Goal: Information Seeking & Learning: Learn about a topic

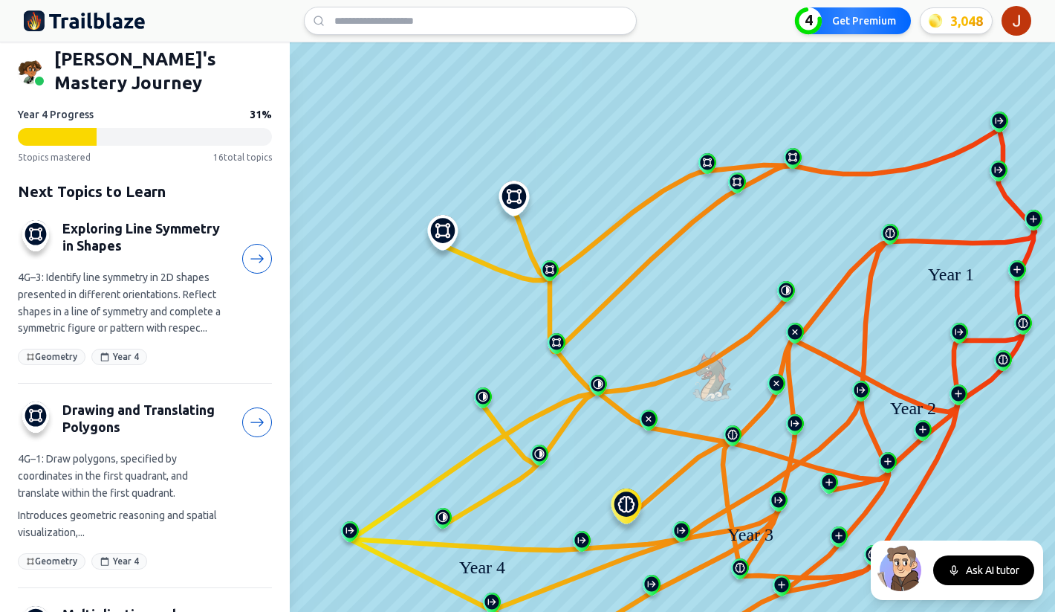
click at [1016, 18] on html "We value your privacy We use cookies to enhance your browsing experience, serve…" at bounding box center [527, 306] width 1055 height 612
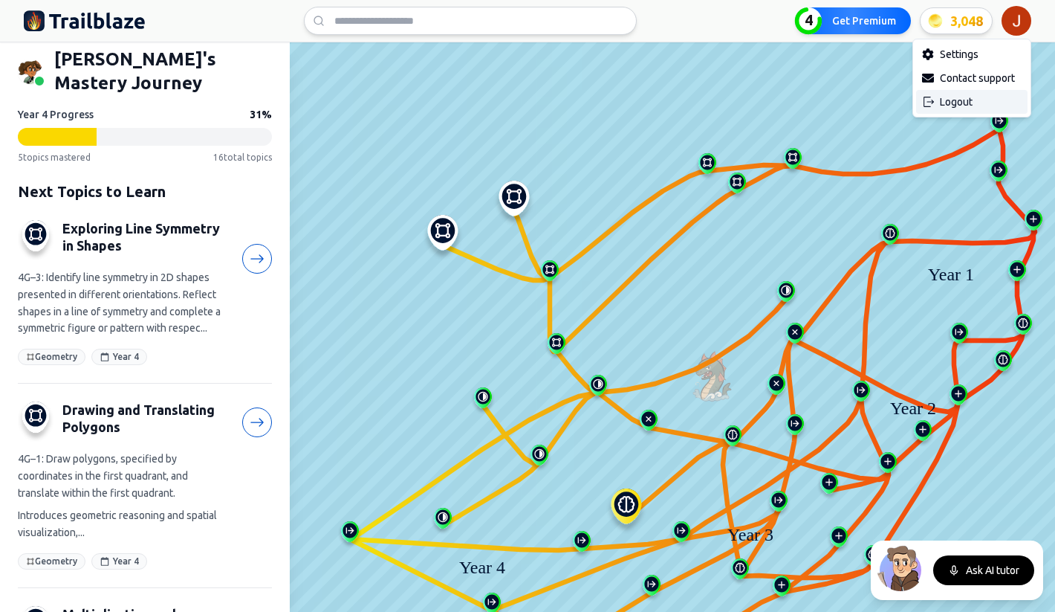
click at [973, 100] on div "Logout" at bounding box center [971, 102] width 111 height 24
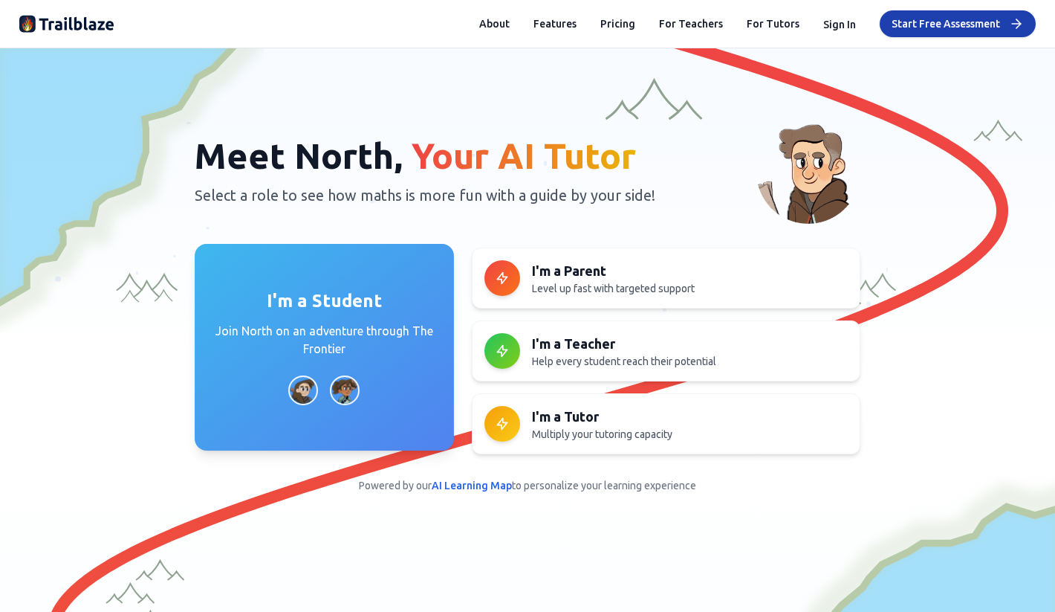
click at [274, 335] on p "Join North on an adventure through The Frontier" at bounding box center [325, 340] width 224 height 36
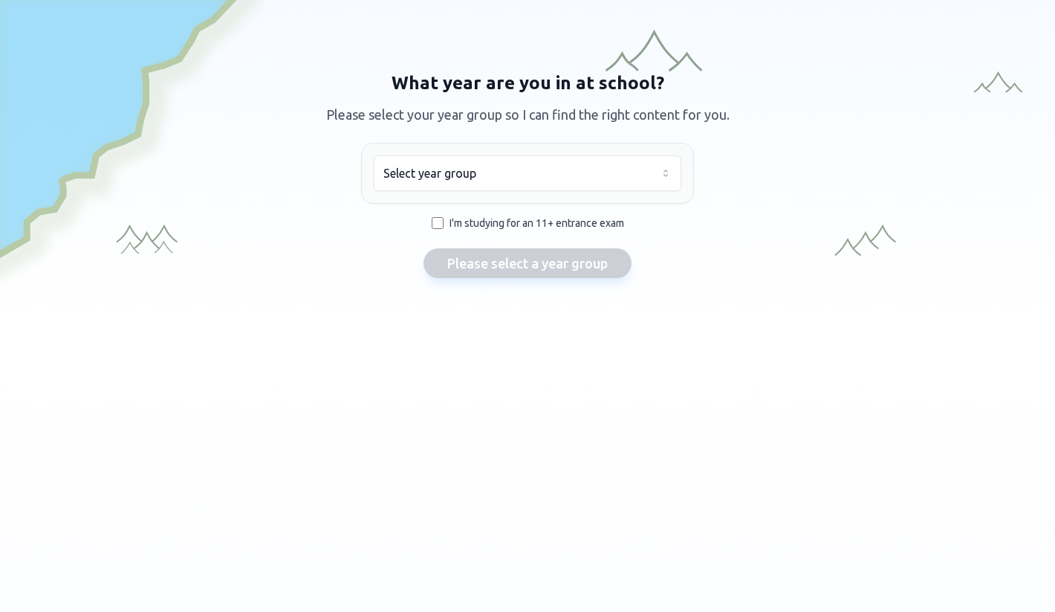
click at [482, 184] on html "We value your privacy We use cookies to enhance your browsing experience, serve…" at bounding box center [527, 306] width 1055 height 612
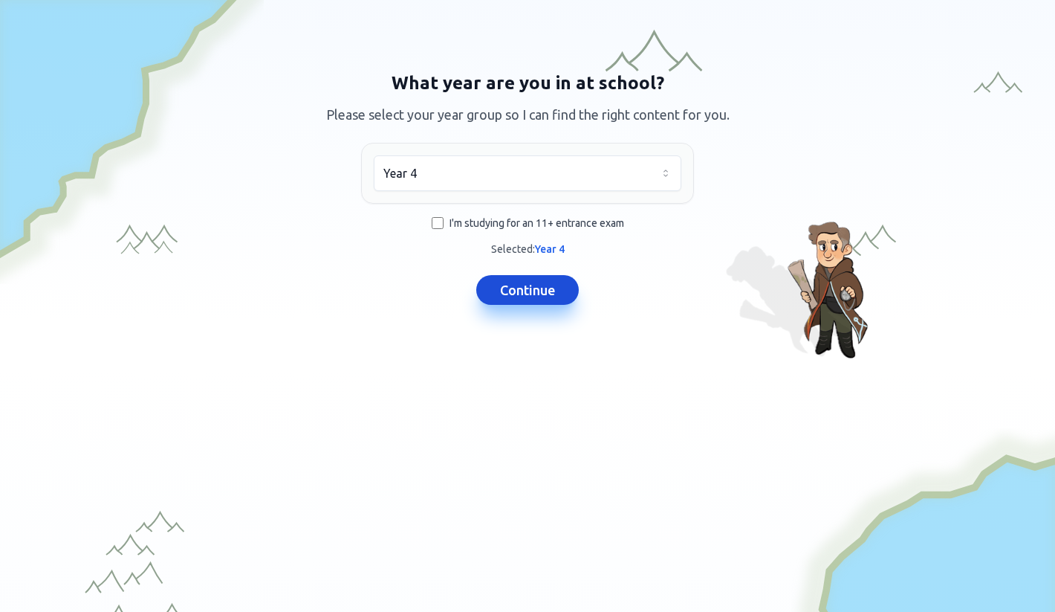
click at [503, 291] on button "Continue" at bounding box center [527, 290] width 103 height 30
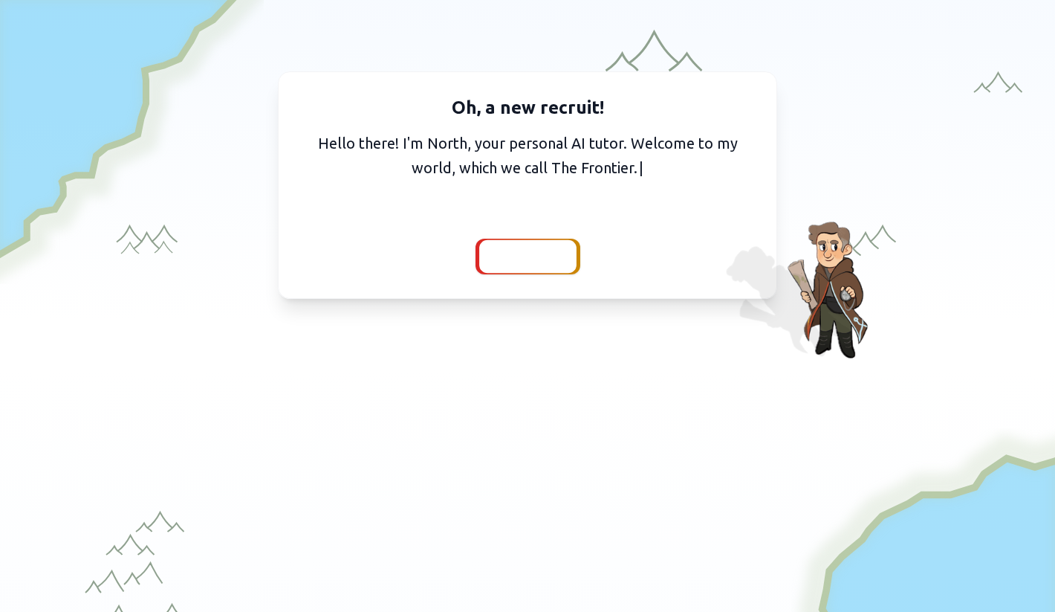
click at [519, 253] on span "Continue" at bounding box center [527, 256] width 57 height 21
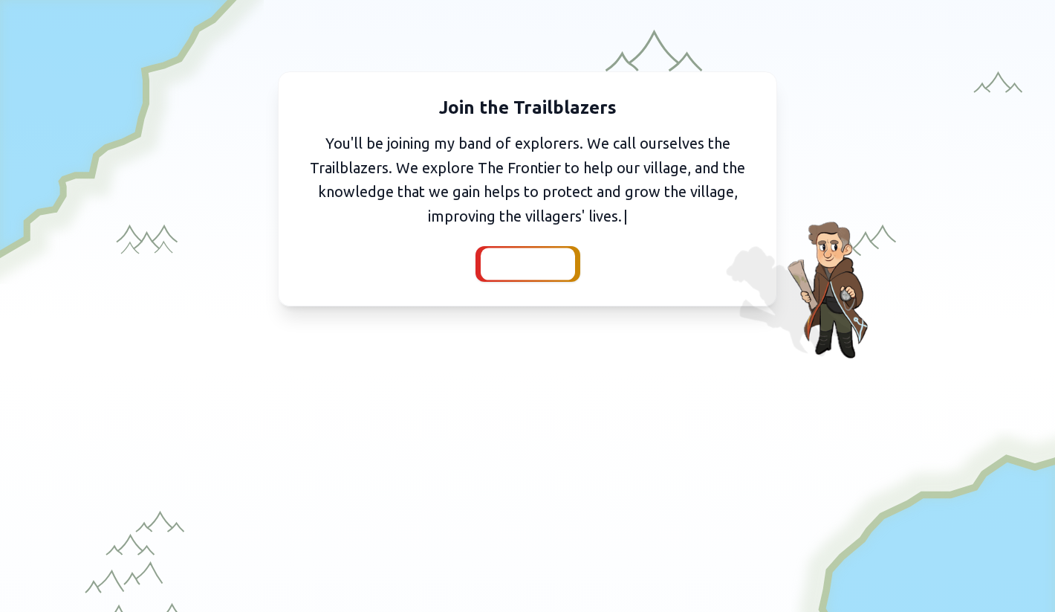
click at [516, 270] on span "Continue" at bounding box center [527, 263] width 57 height 21
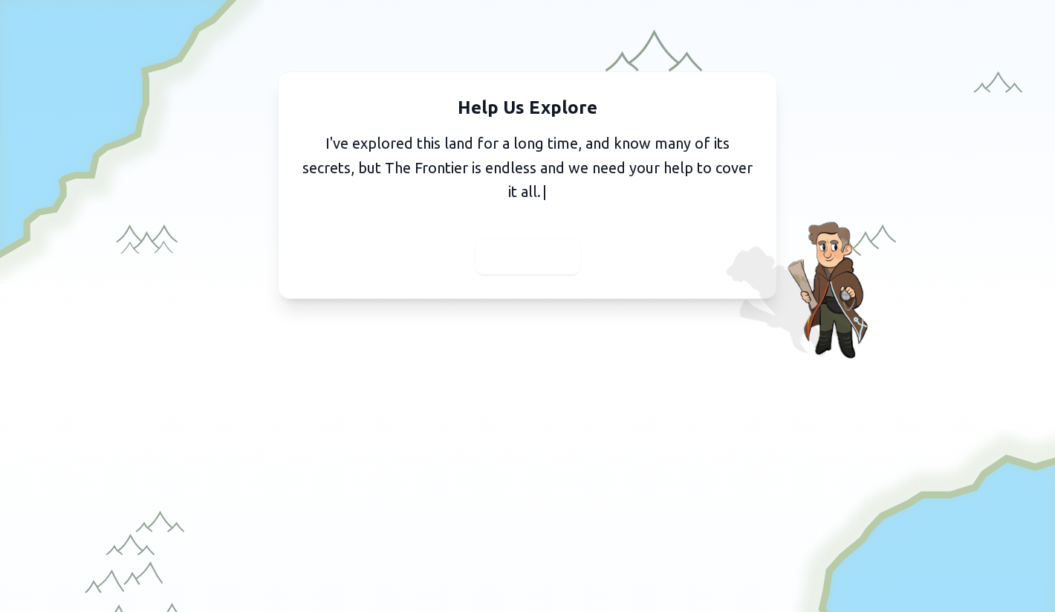
click at [544, 259] on span "Continue" at bounding box center [527, 256] width 57 height 21
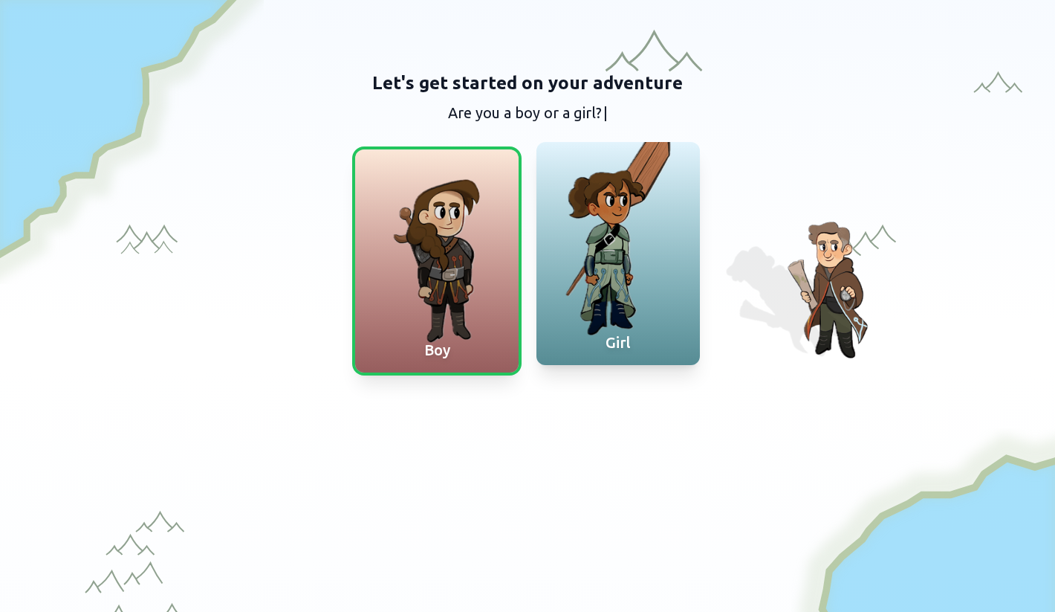
click at [583, 208] on div at bounding box center [617, 253] width 163 height 223
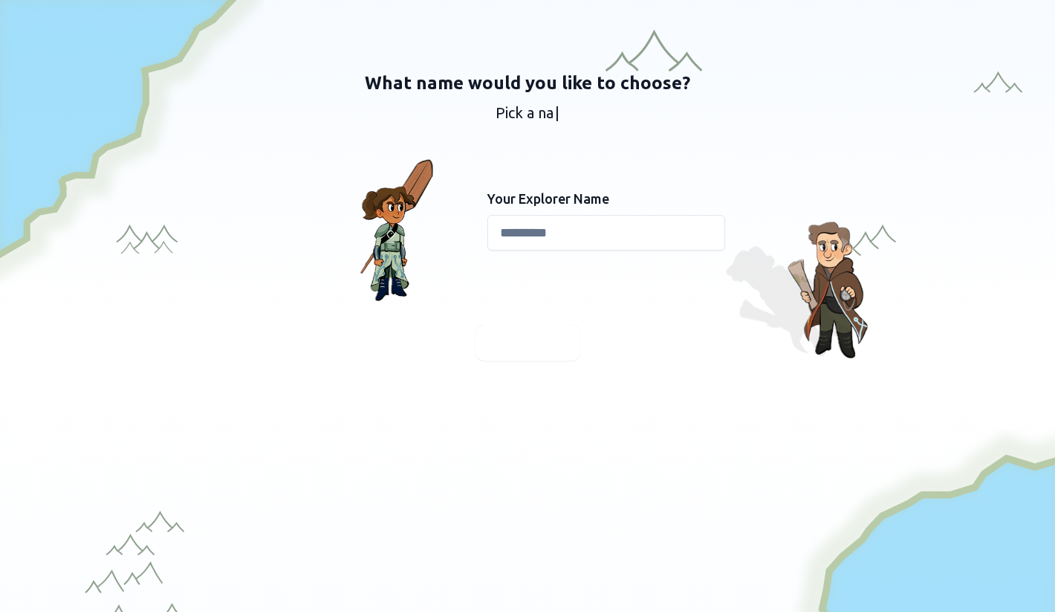
click at [547, 218] on input at bounding box center [606, 233] width 238 height 36
type input "*"
type input "****"
click at [536, 343] on span "Continue" at bounding box center [527, 342] width 57 height 21
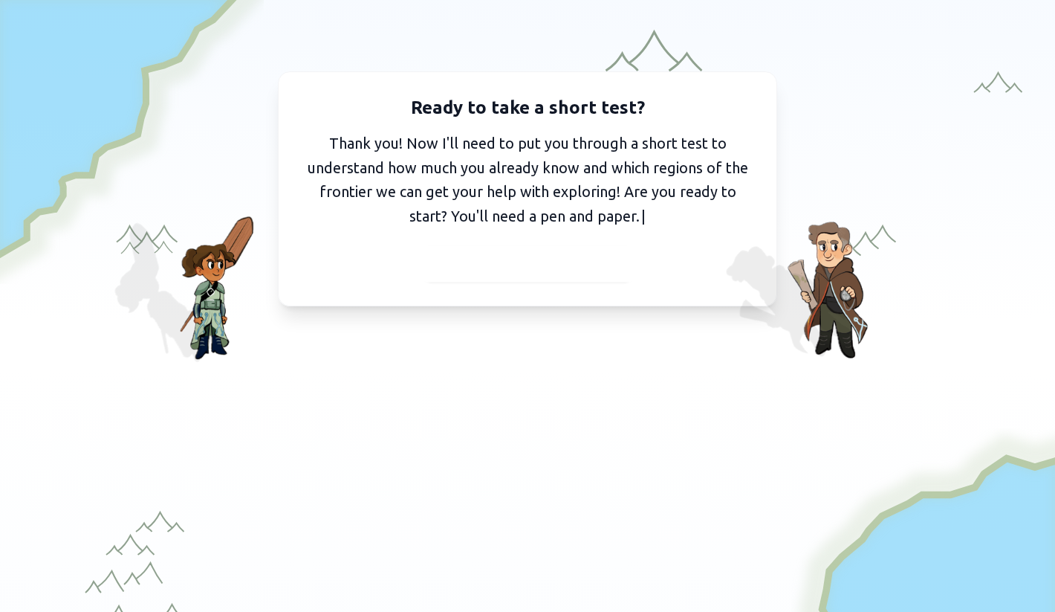
click at [493, 262] on span "I've got my pen and paper" at bounding box center [528, 263] width 163 height 21
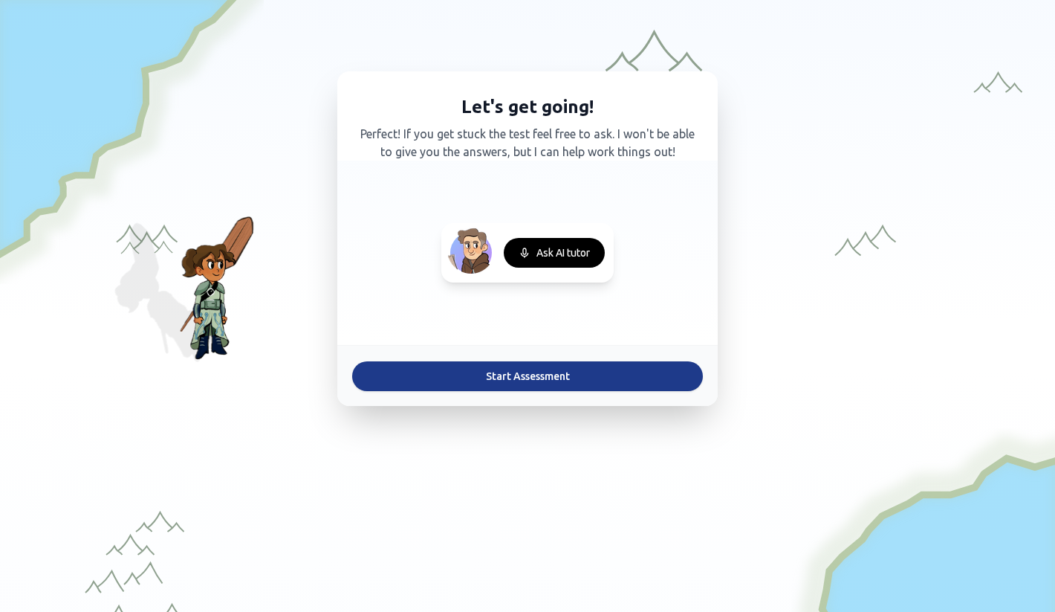
click at [506, 377] on button "Start Assessment" at bounding box center [527, 376] width 351 height 30
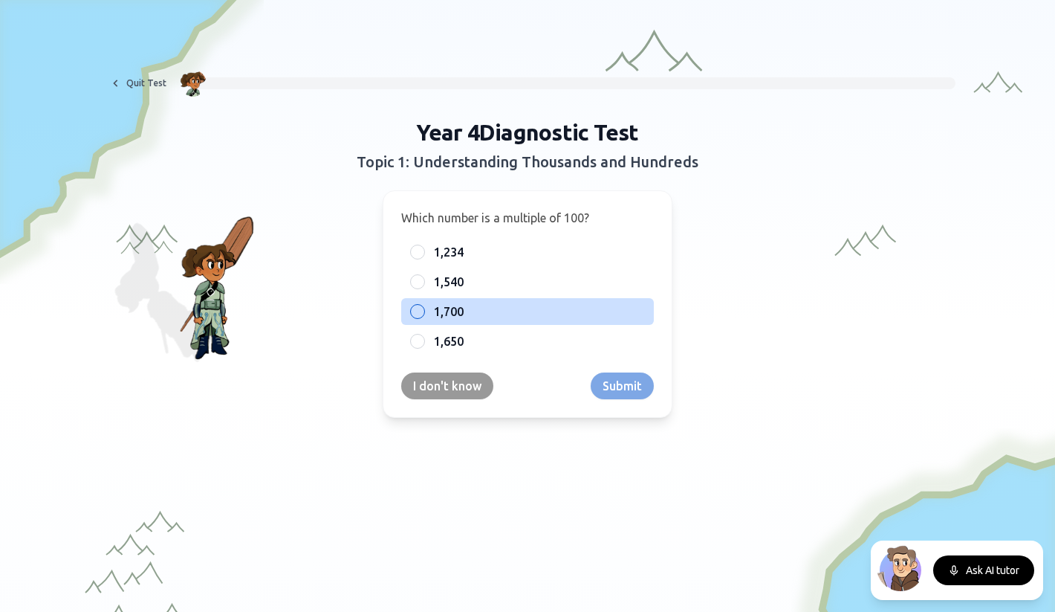
click at [463, 313] on span "1,700" at bounding box center [449, 311] width 30 height 18
click at [424, 313] on button "1,700" at bounding box center [418, 311] width 12 height 12
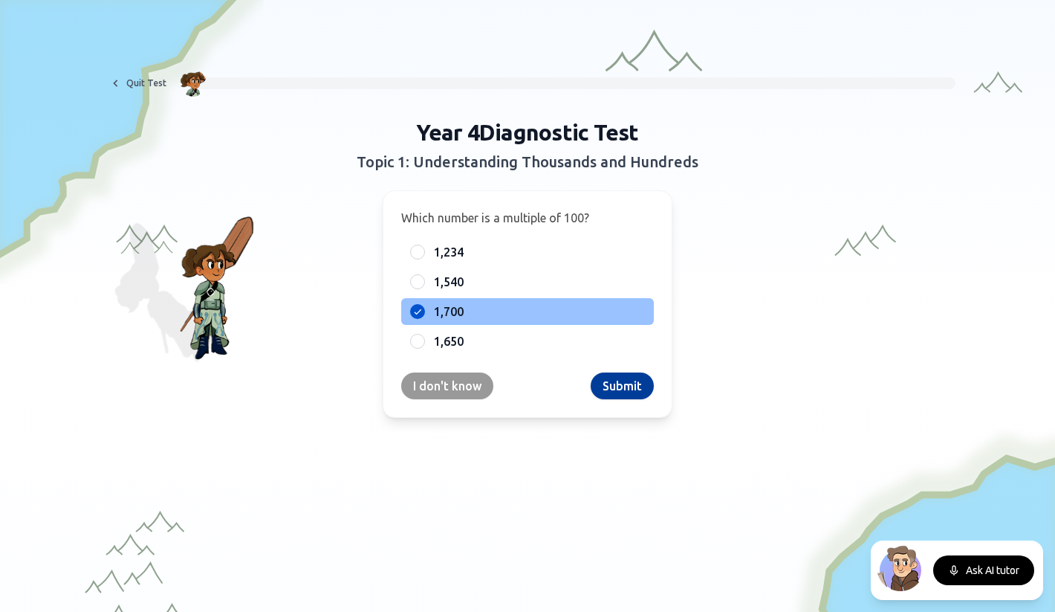
click at [621, 386] on button "Submit" at bounding box center [622, 385] width 63 height 27
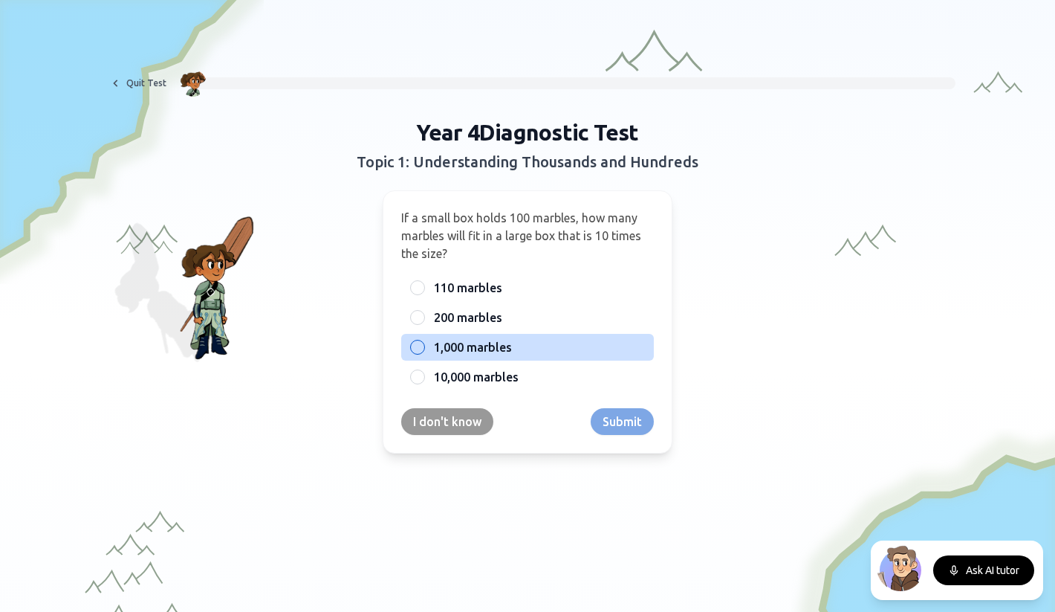
click at [491, 346] on span "1,000 marbles" at bounding box center [473, 347] width 78 height 18
click at [424, 346] on button "1,000 marbles" at bounding box center [418, 347] width 12 height 12
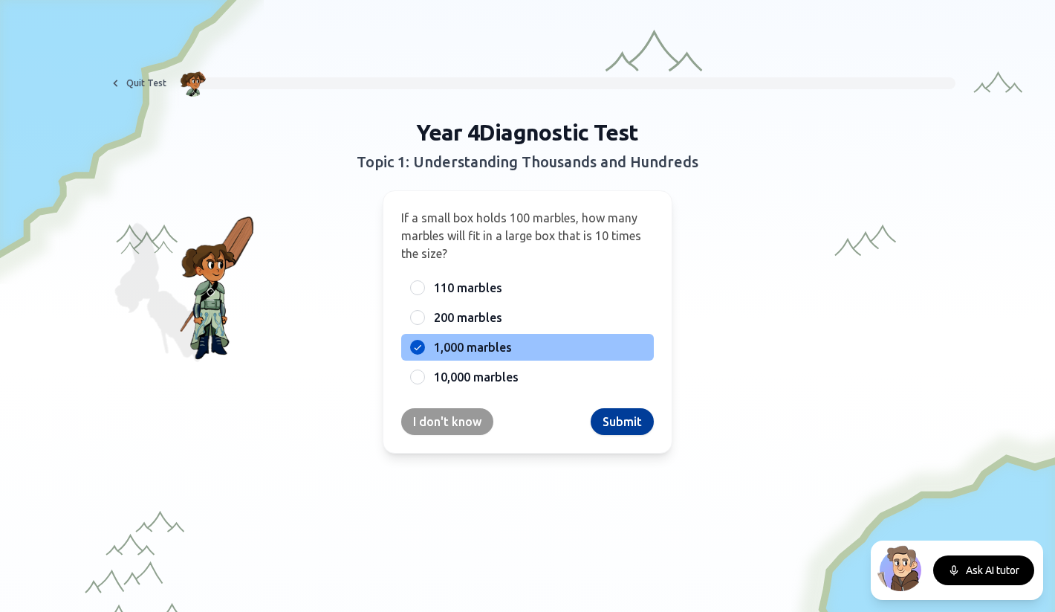
click at [623, 424] on button "Submit" at bounding box center [622, 421] width 63 height 27
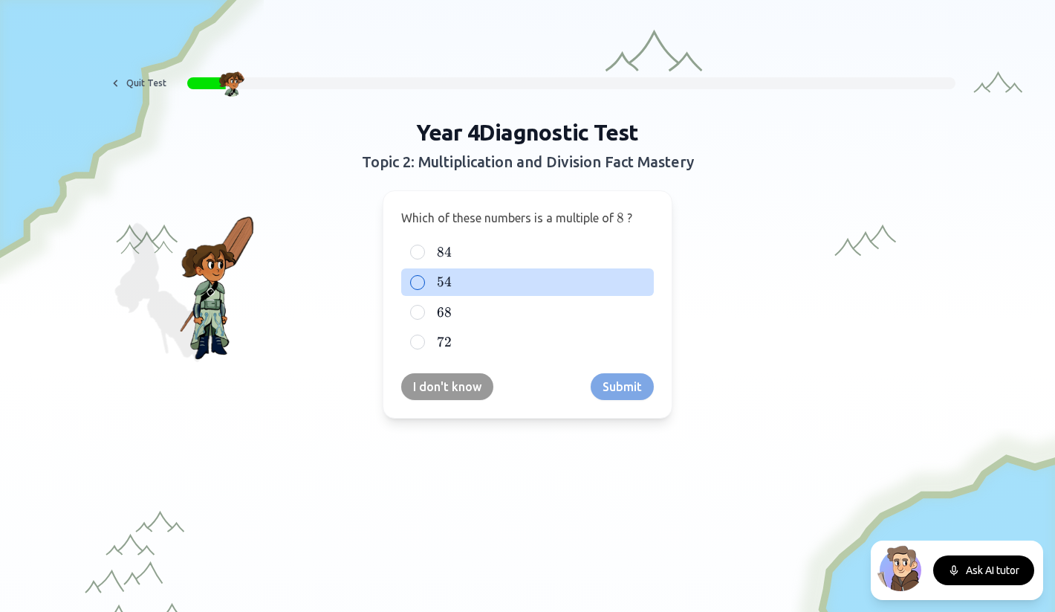
click at [463, 285] on label "54 54 54" at bounding box center [539, 282] width 211 height 18
click at [424, 285] on button "54 54 54" at bounding box center [418, 282] width 12 height 12
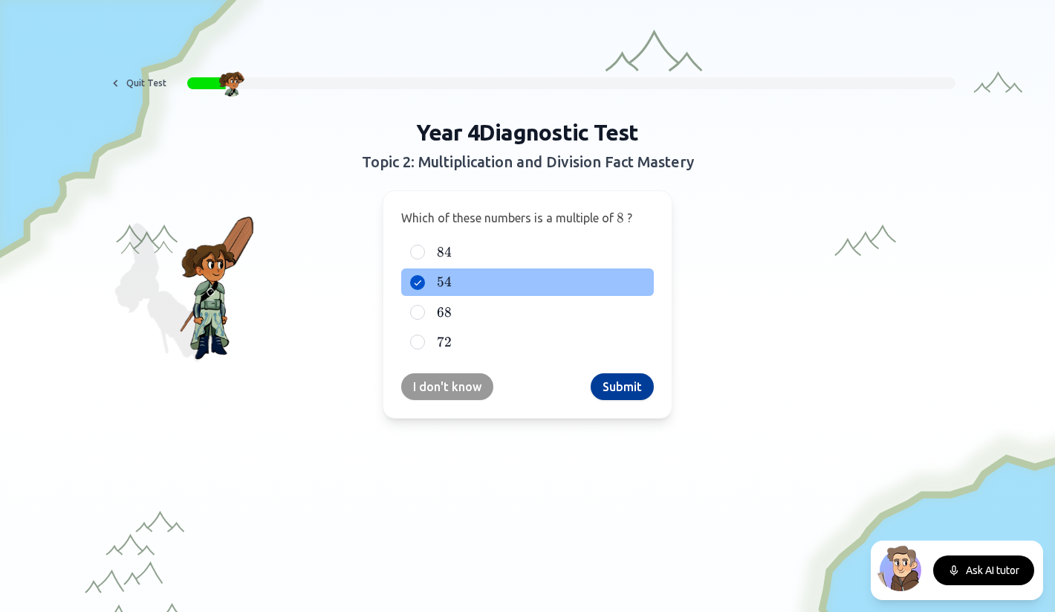
click at [609, 380] on button "Submit" at bounding box center [622, 386] width 63 height 27
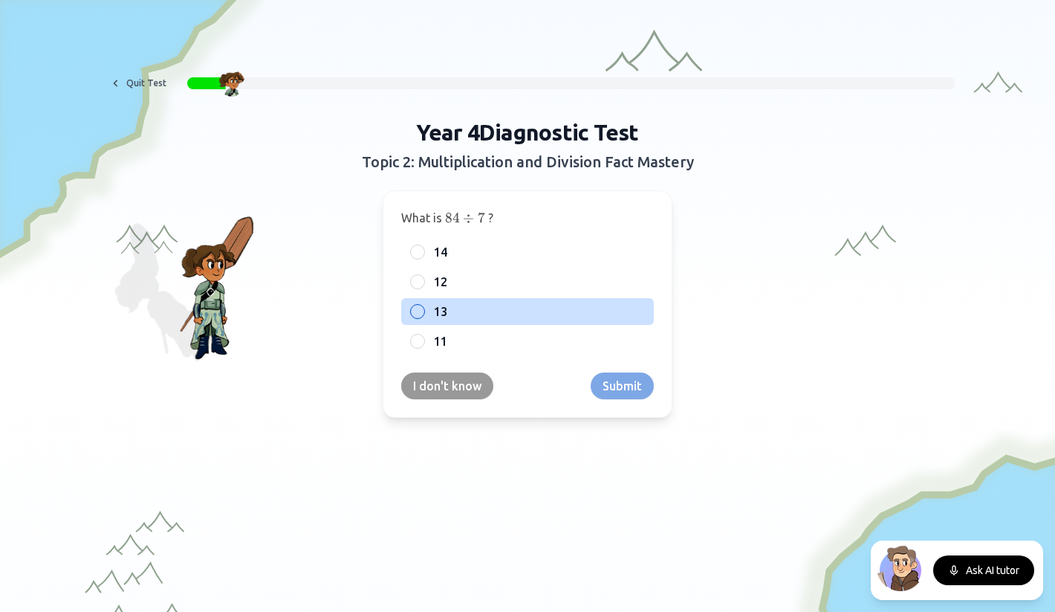
click at [455, 308] on label "13" at bounding box center [539, 311] width 211 height 18
click at [424, 308] on button "13" at bounding box center [418, 311] width 12 height 12
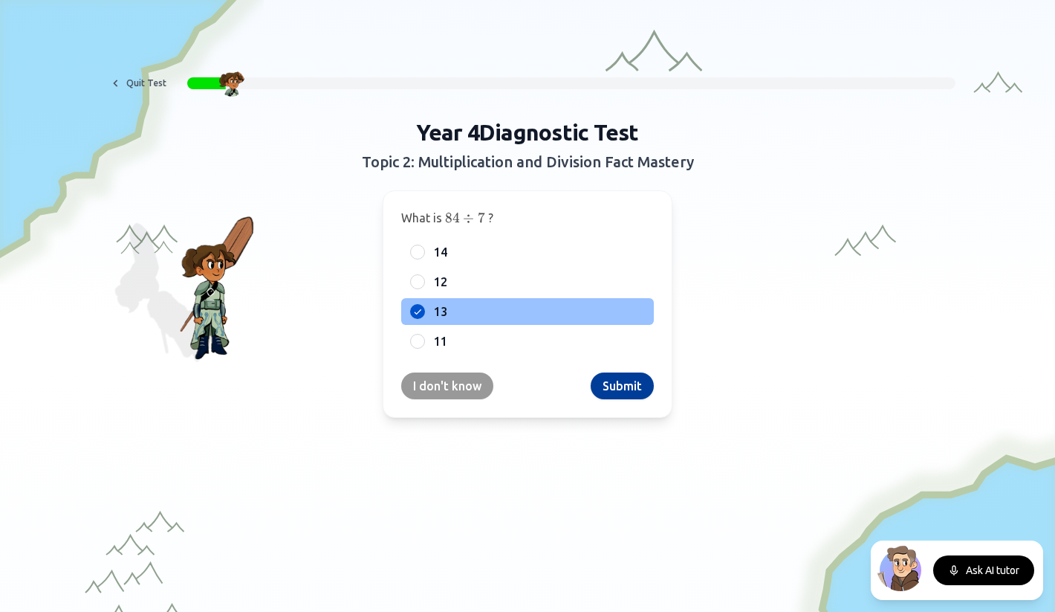
click at [627, 386] on button "Submit" at bounding box center [622, 385] width 63 height 27
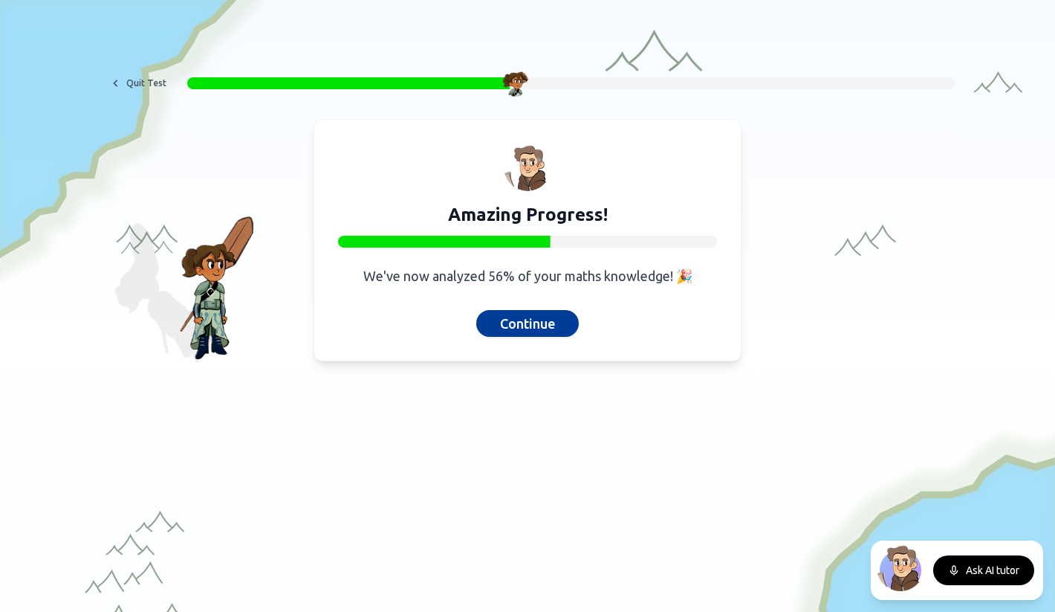
click at [522, 321] on button "Continue" at bounding box center [527, 323] width 103 height 27
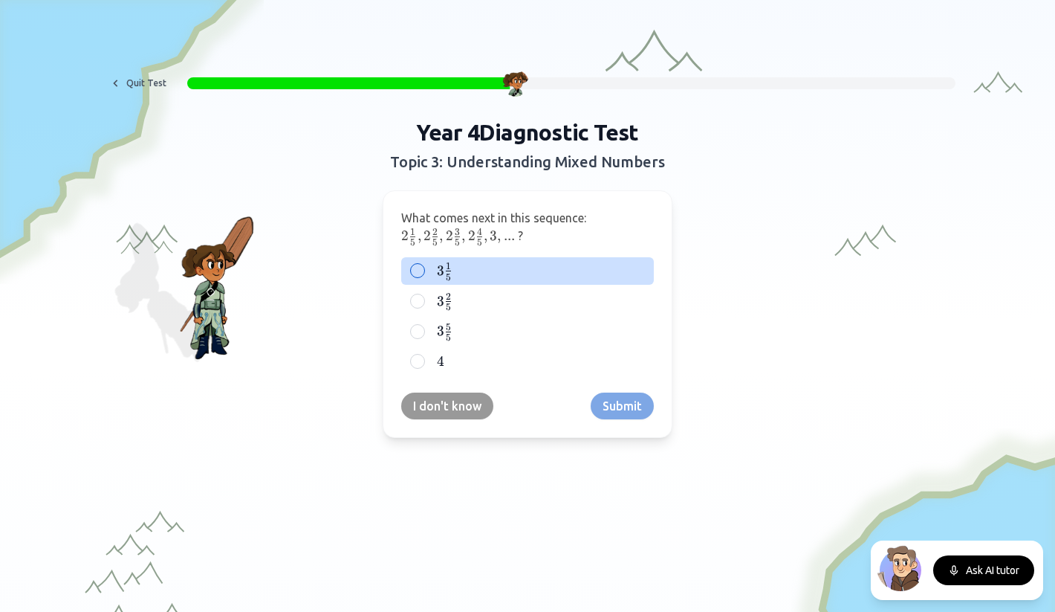
click at [419, 271] on div at bounding box center [417, 270] width 15 height 15
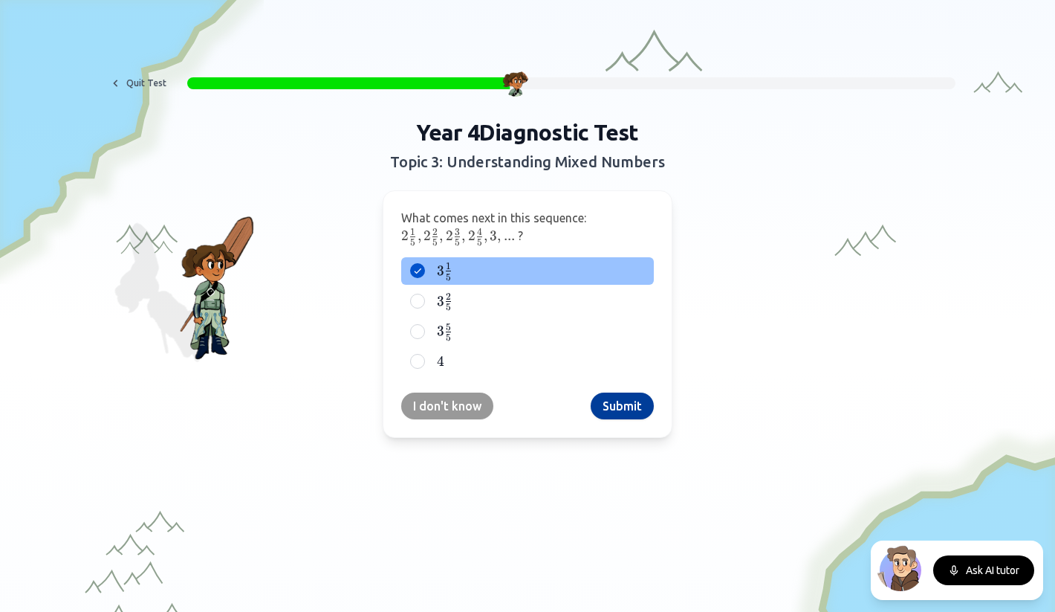
click at [614, 407] on button "Submit" at bounding box center [622, 405] width 63 height 27
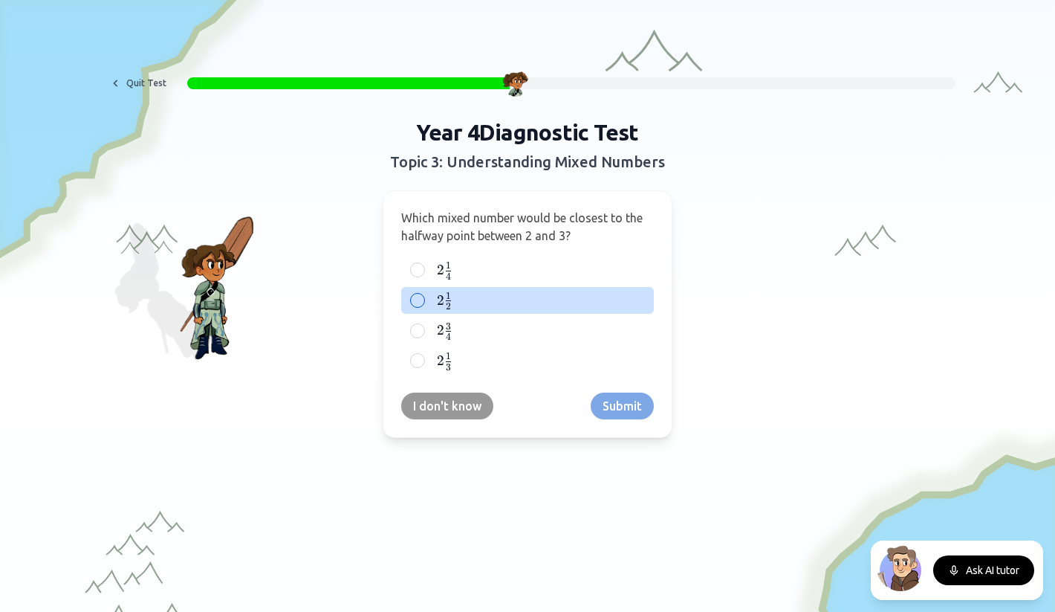
click at [425, 307] on div "2 1 2 2\frac{1}{2} 2 2 1 ​" at bounding box center [527, 300] width 253 height 27
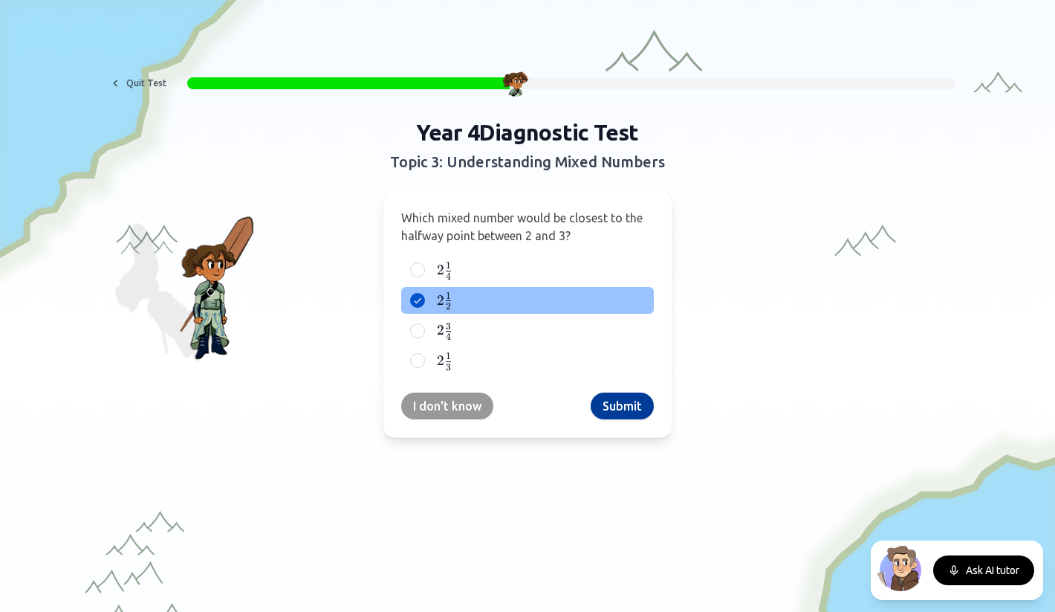
click at [610, 398] on button "Submit" at bounding box center [622, 405] width 63 height 27
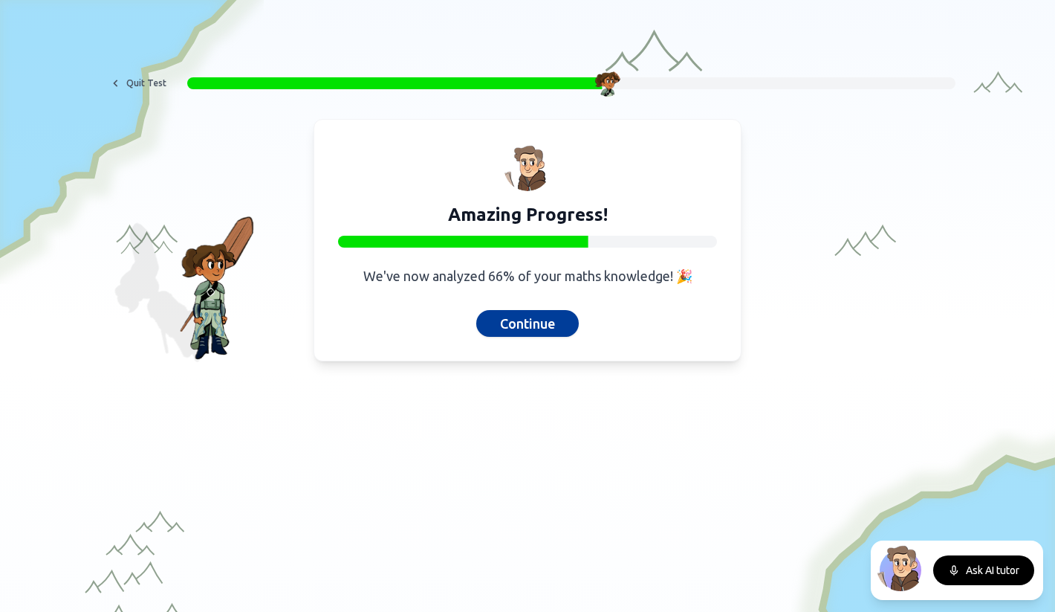
click at [516, 323] on button "Continue" at bounding box center [527, 323] width 103 height 27
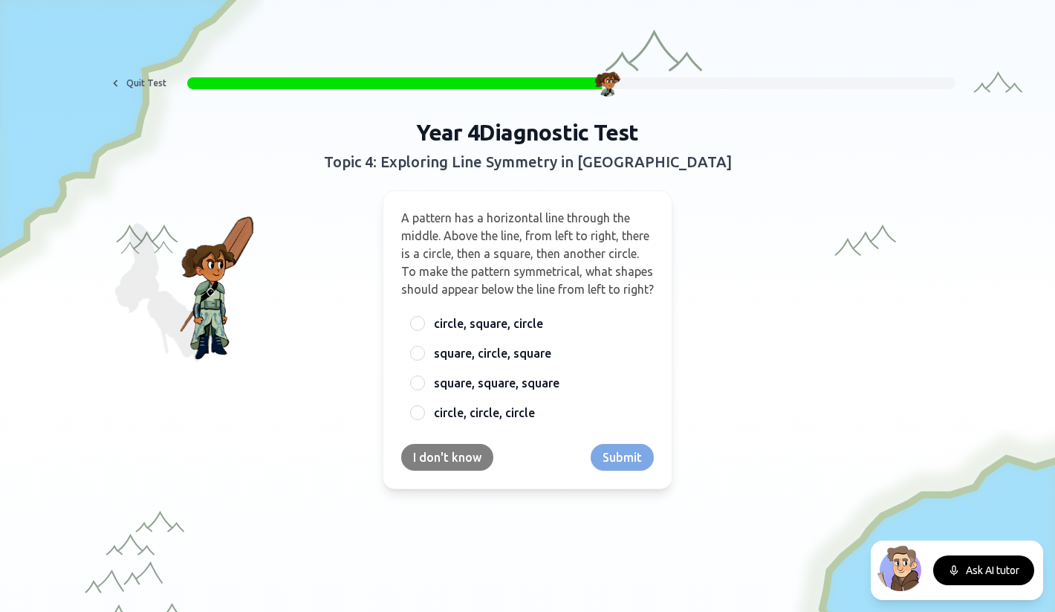
click at [444, 470] on button "I don't know" at bounding box center [447, 457] width 92 height 27
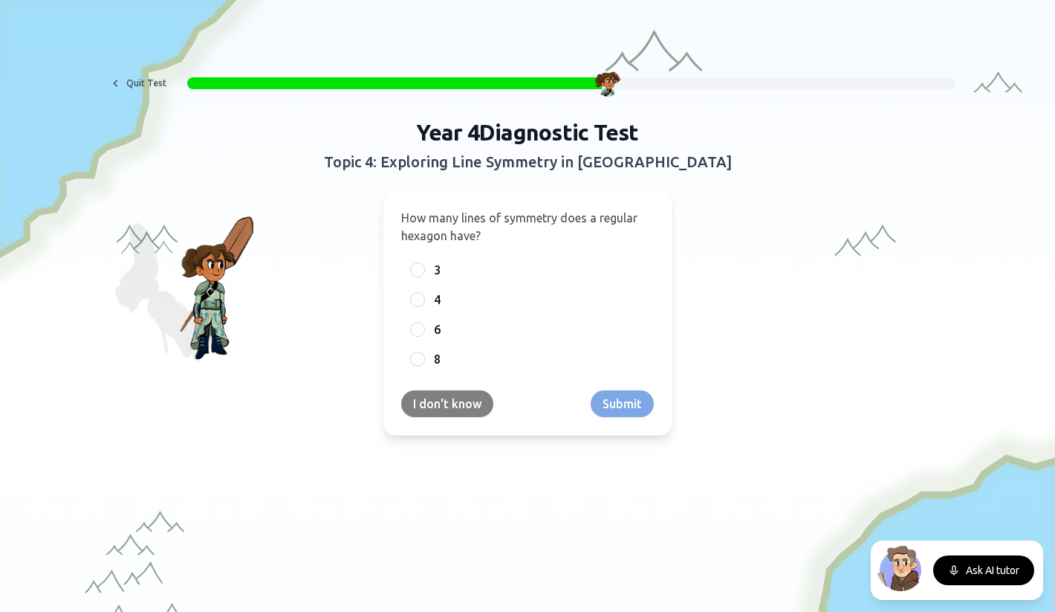
click at [448, 395] on button "I don't know" at bounding box center [447, 403] width 92 height 27
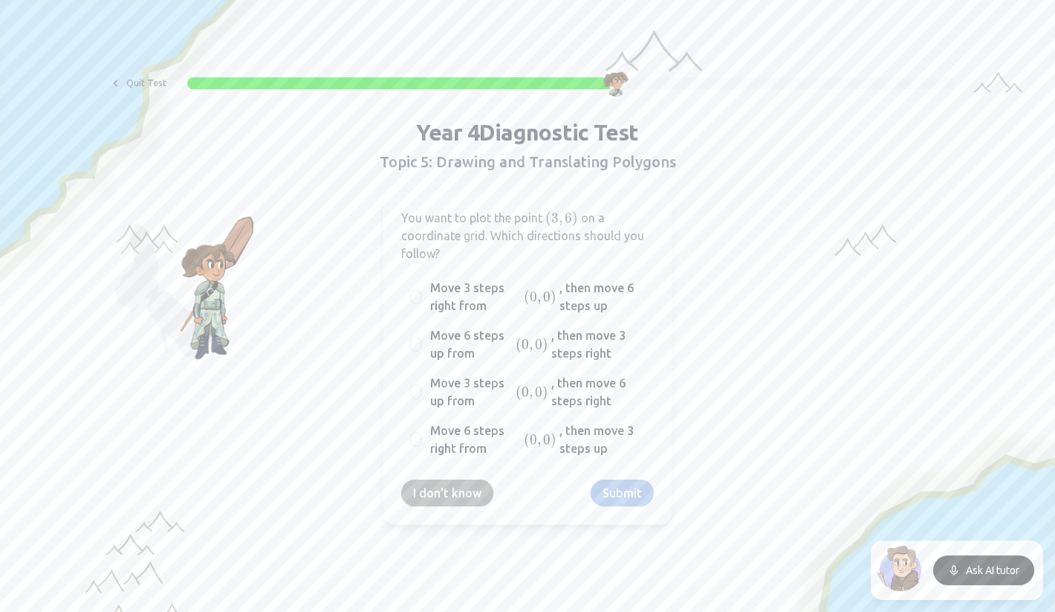
click at [446, 484] on button "I don't know" at bounding box center [447, 492] width 92 height 27
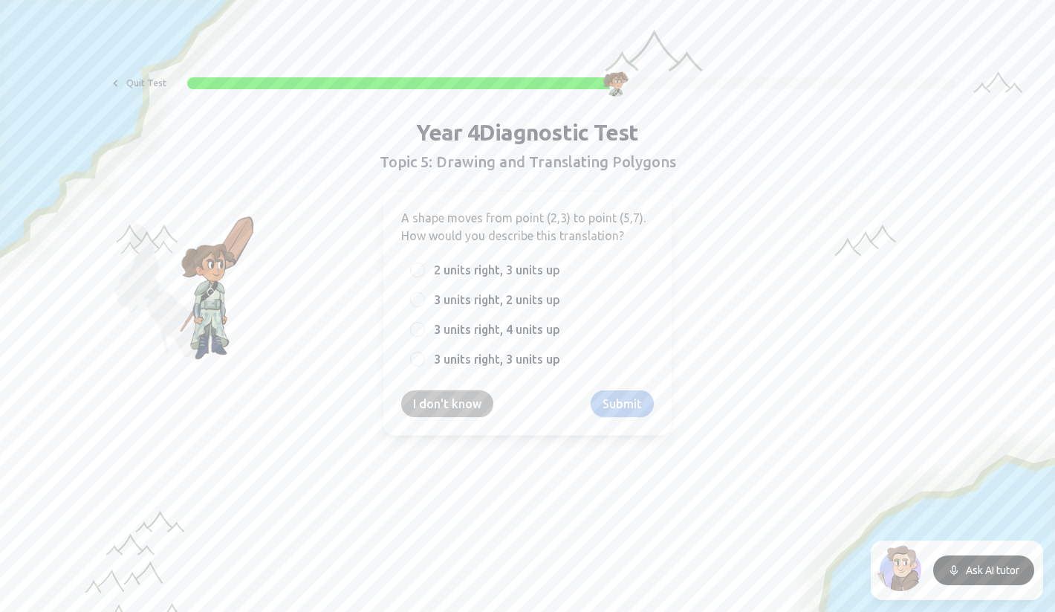
click at [450, 405] on button "I don't know" at bounding box center [447, 403] width 92 height 27
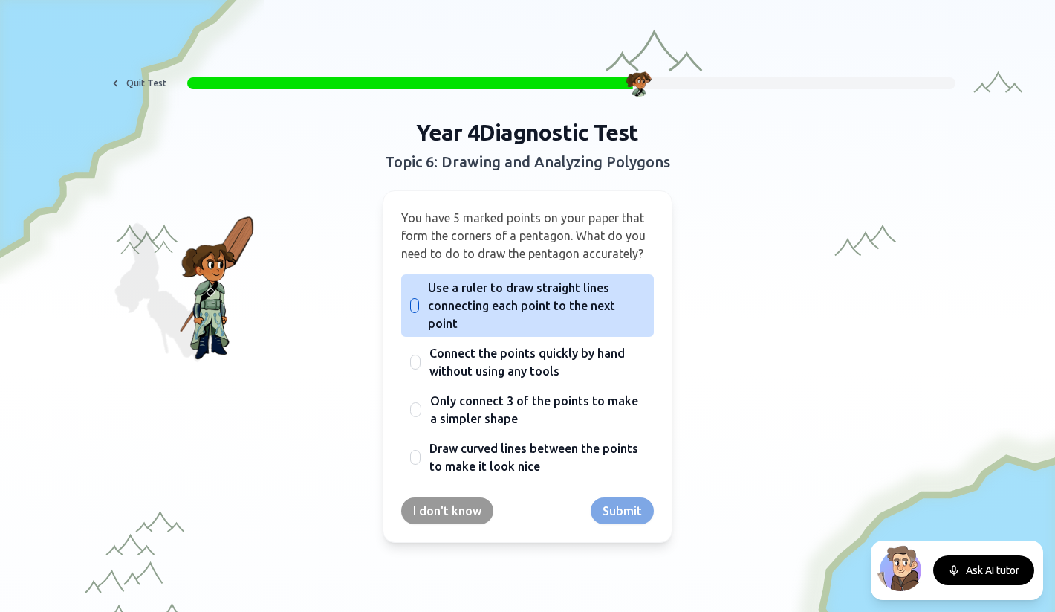
click at [432, 296] on span "Use a ruler to draw straight lines connecting each point to the next point" at bounding box center [536, 305] width 217 height 53
click at [421, 299] on button "Use a ruler to draw straight lines connecting each point to the next point" at bounding box center [415, 305] width 12 height 12
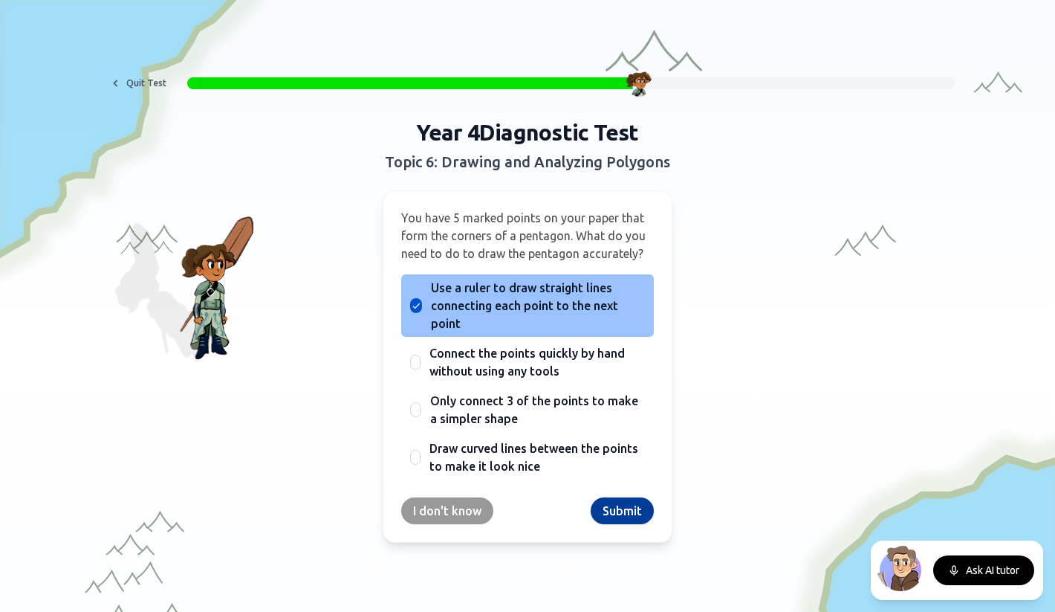
click at [623, 510] on button "Submit" at bounding box center [622, 510] width 63 height 27
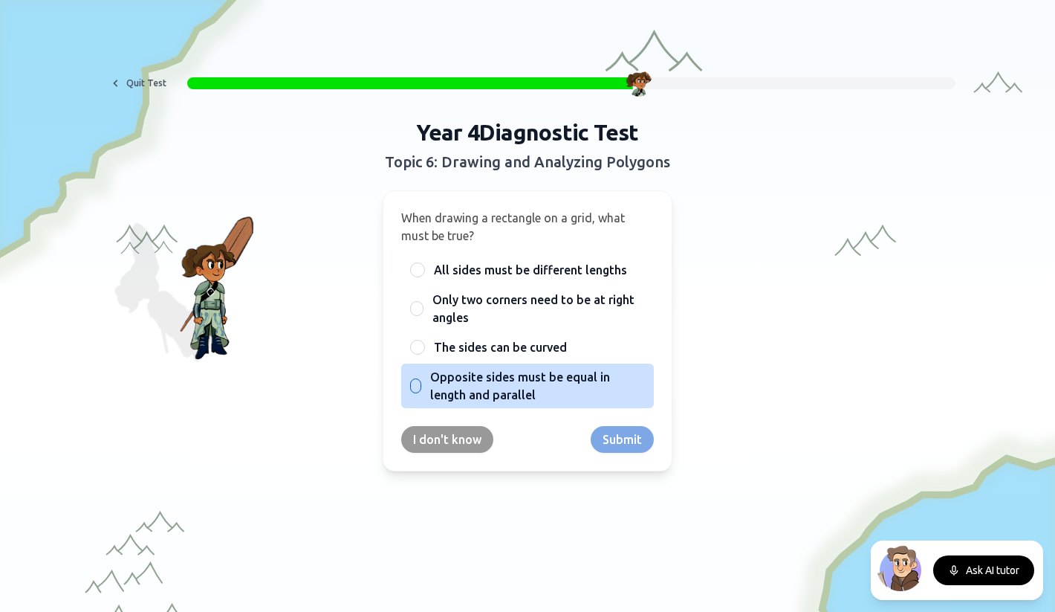
click at [436, 383] on span "Opposite sides must be equal in length and parallel" at bounding box center [537, 386] width 215 height 36
click at [422, 383] on button "Opposite sides must be equal in length and parallel" at bounding box center [416, 386] width 12 height 12
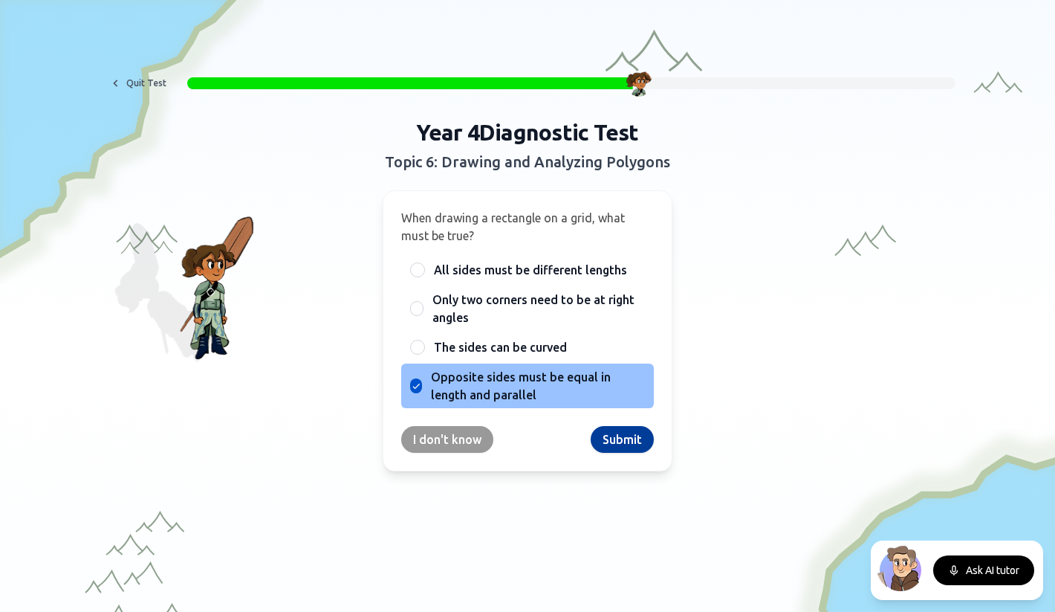
click at [615, 439] on button "Submit" at bounding box center [622, 439] width 63 height 27
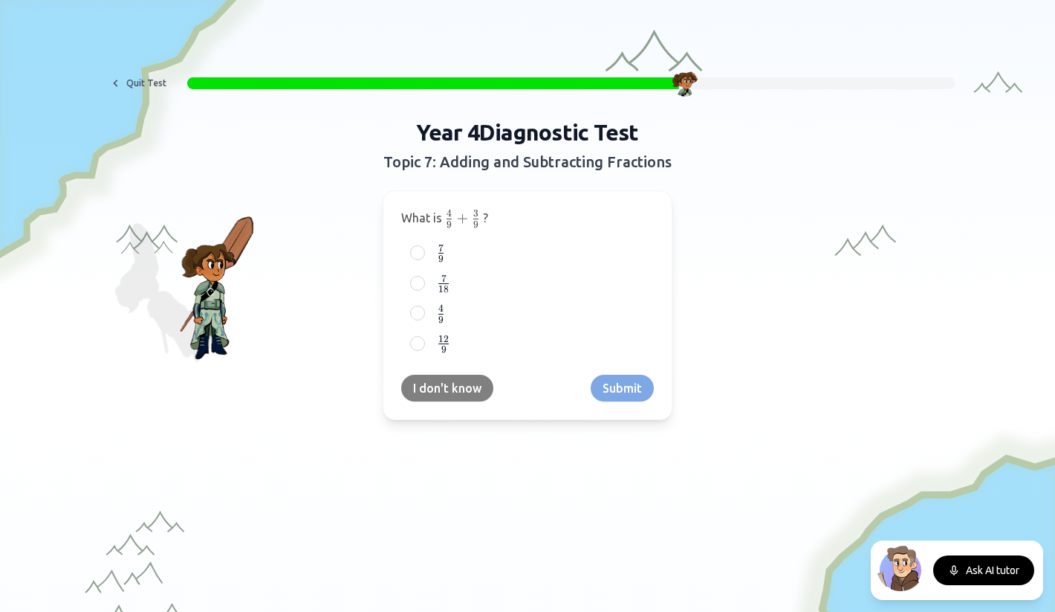
click at [441, 391] on button "I don't know" at bounding box center [447, 387] width 92 height 27
click at [441, 390] on button "I don't know" at bounding box center [447, 387] width 92 height 27
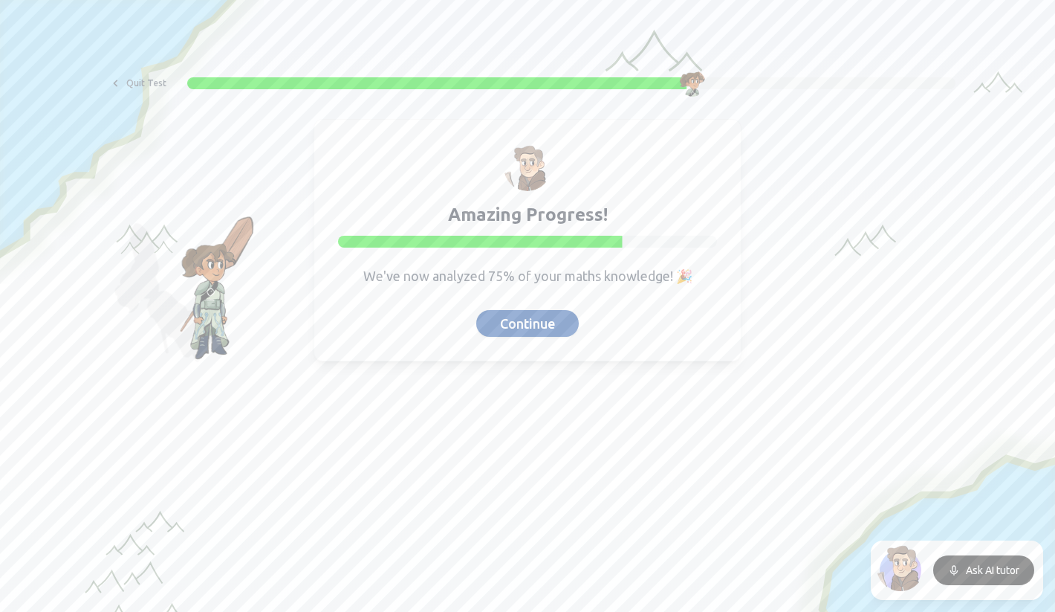
click at [547, 320] on button "Continue" at bounding box center [527, 323] width 103 height 27
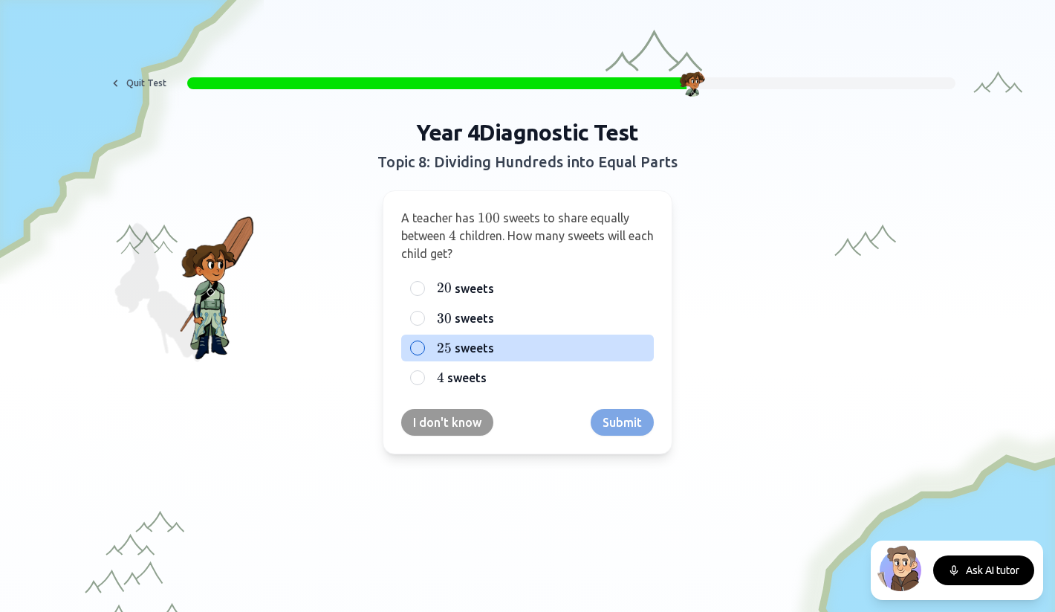
click at [432, 348] on div "25 25 25 sweets" at bounding box center [527, 347] width 253 height 27
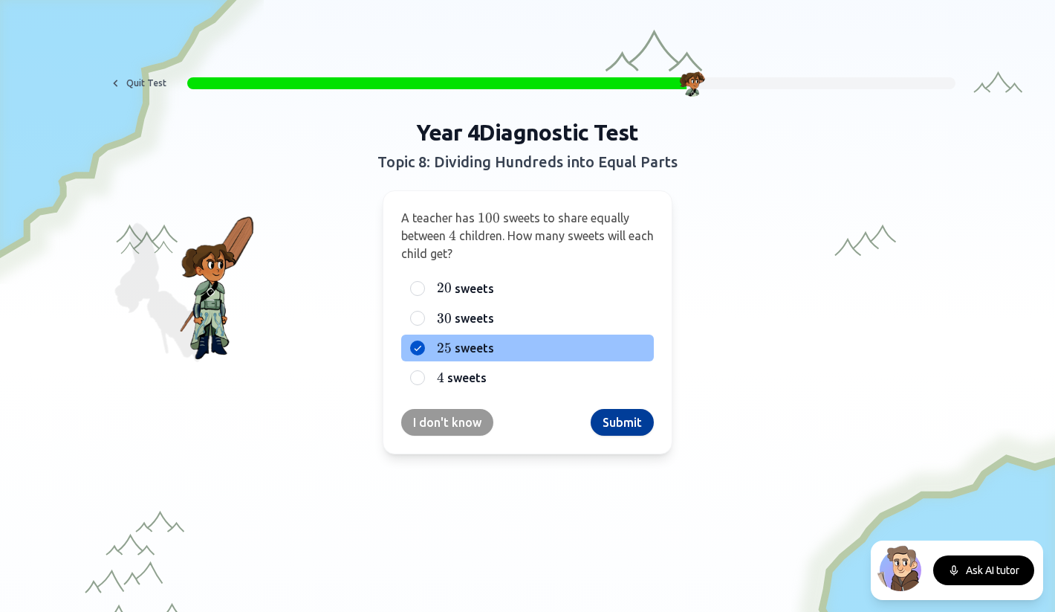
click at [612, 431] on button "Submit" at bounding box center [622, 422] width 63 height 27
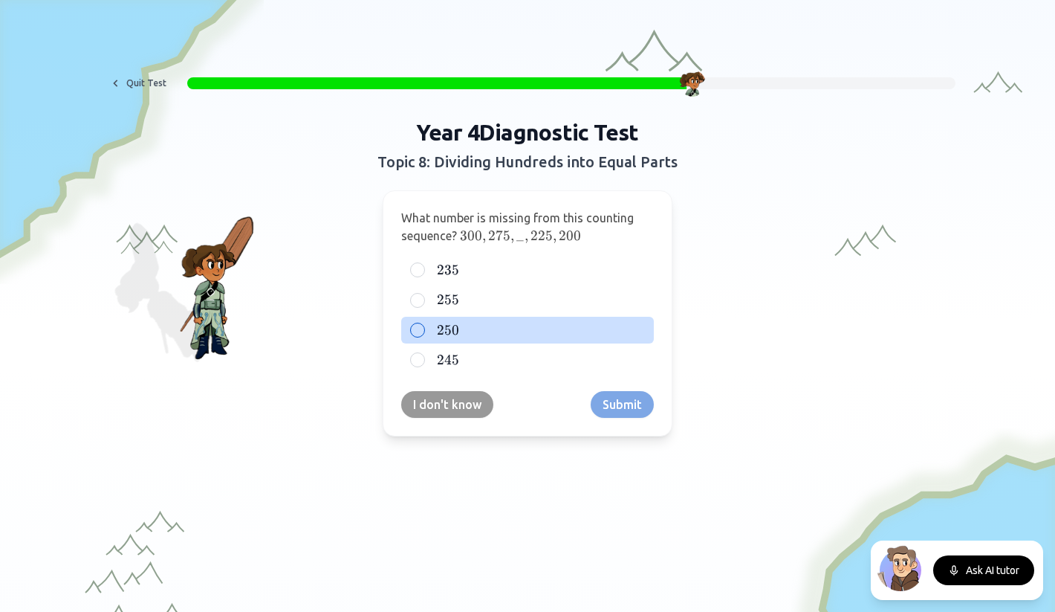
click at [447, 328] on span "250" at bounding box center [448, 330] width 22 height 16
click at [424, 328] on button "250 250 250" at bounding box center [418, 330] width 12 height 12
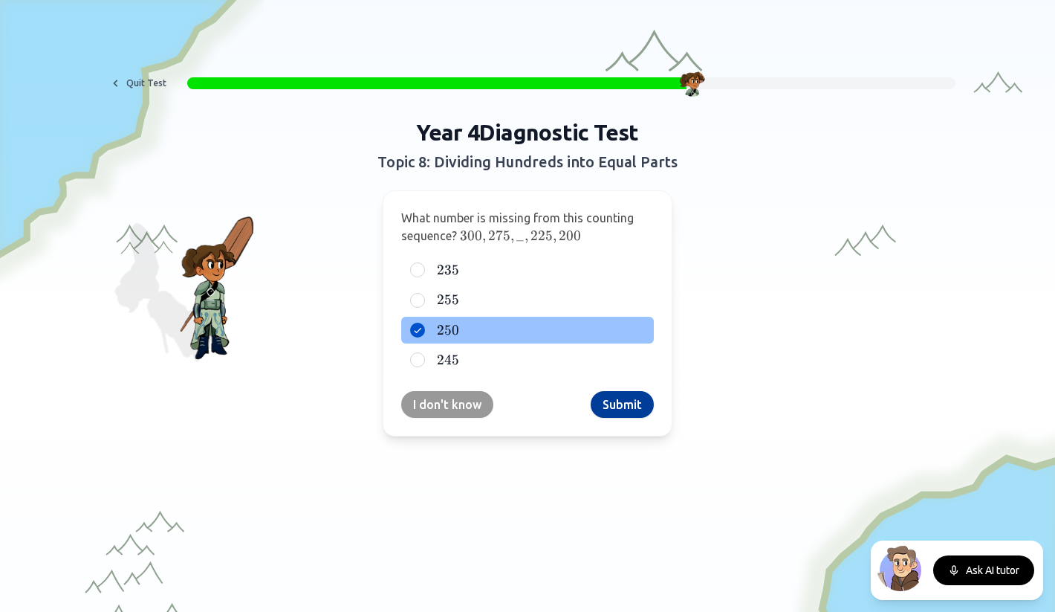
click at [621, 398] on button "Submit" at bounding box center [622, 404] width 63 height 27
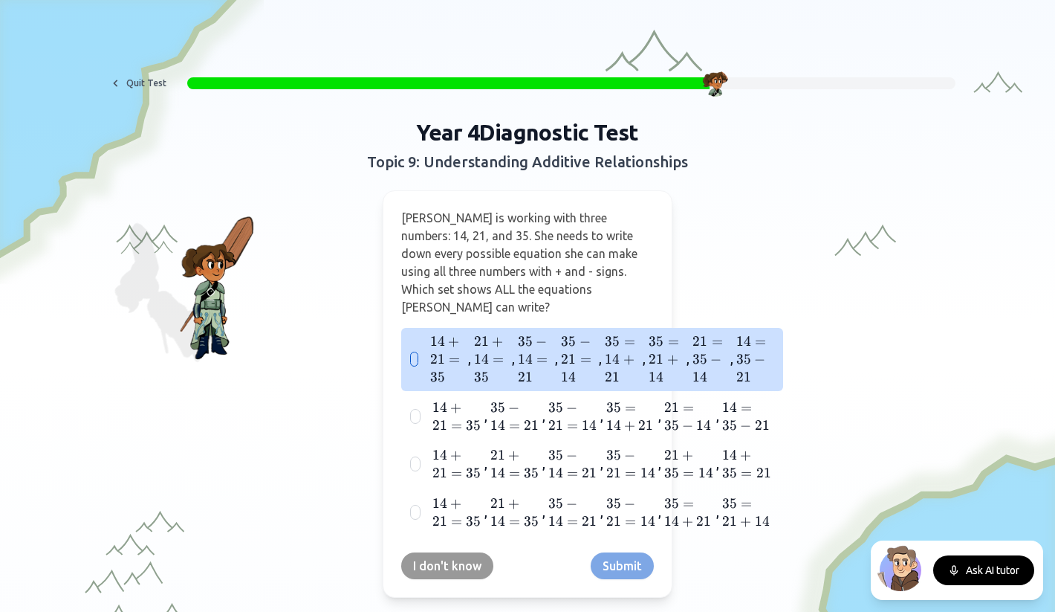
click at [418, 337] on div "14 + 21 = 35 14 + 21 = 35 14 + 21 = 35 , 21 + 14 = 35 21 + 14 = 35 21 + 14 = 35…" at bounding box center [592, 359] width 382 height 63
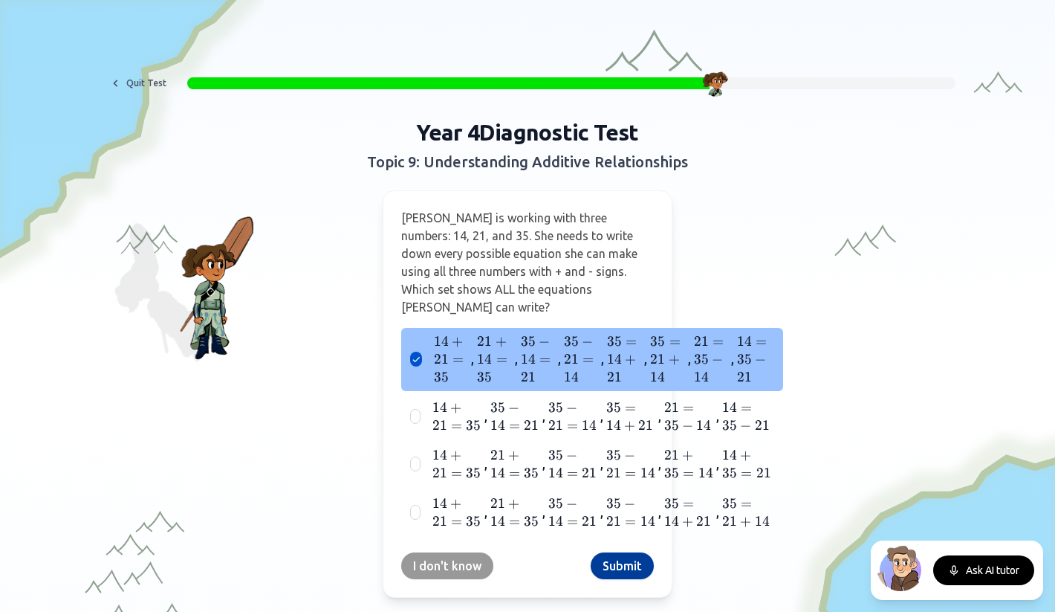
click at [624, 552] on button "Submit" at bounding box center [622, 565] width 63 height 27
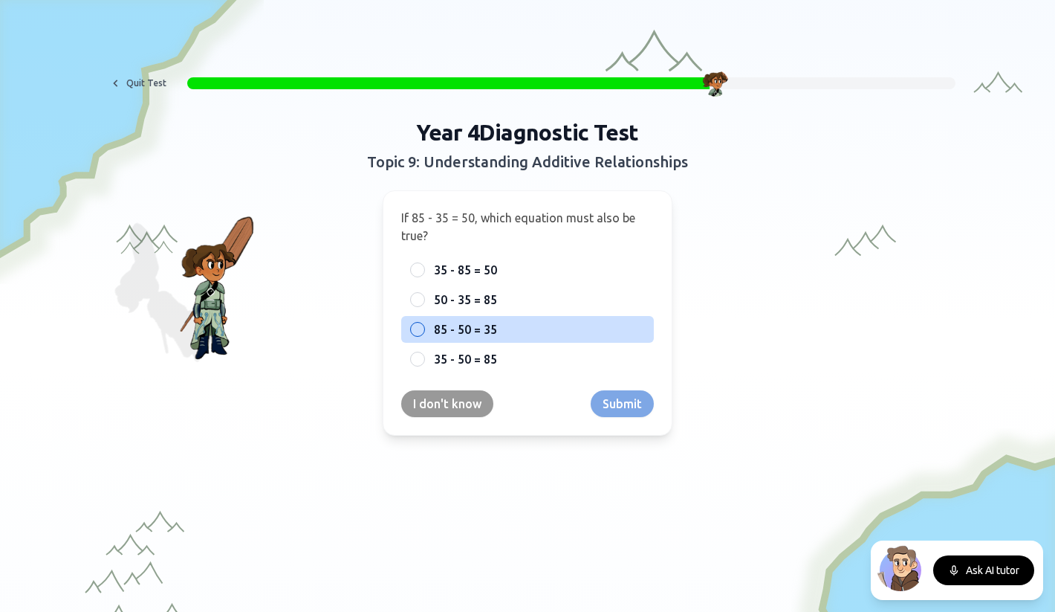
click at [461, 333] on span "85 - 50 = 35" at bounding box center [465, 329] width 63 height 18
click at [424, 333] on button "85 - 50 = 35" at bounding box center [418, 329] width 12 height 12
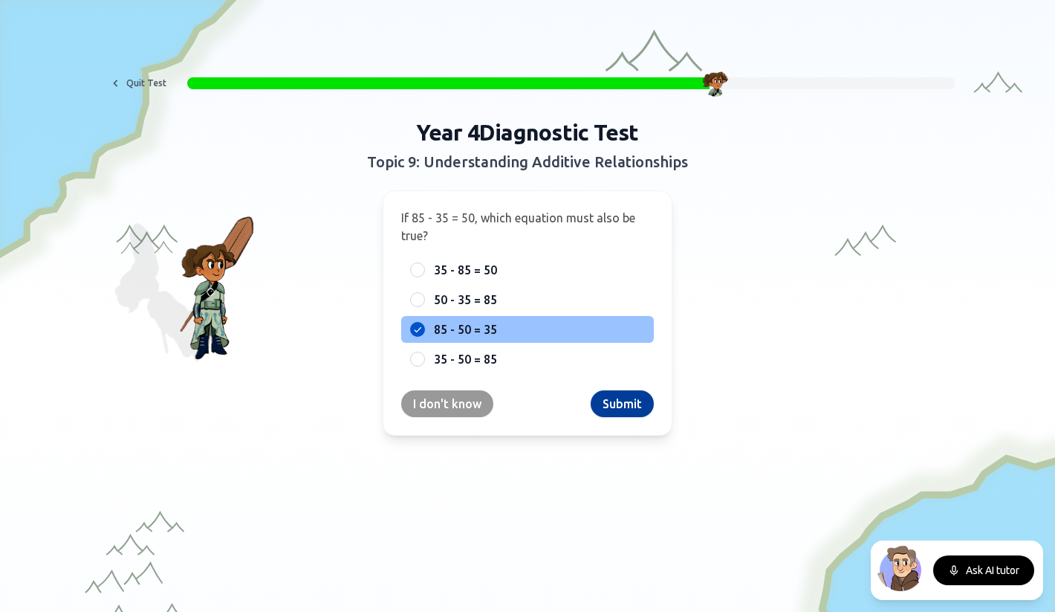
click at [609, 400] on button "Submit" at bounding box center [622, 403] width 63 height 27
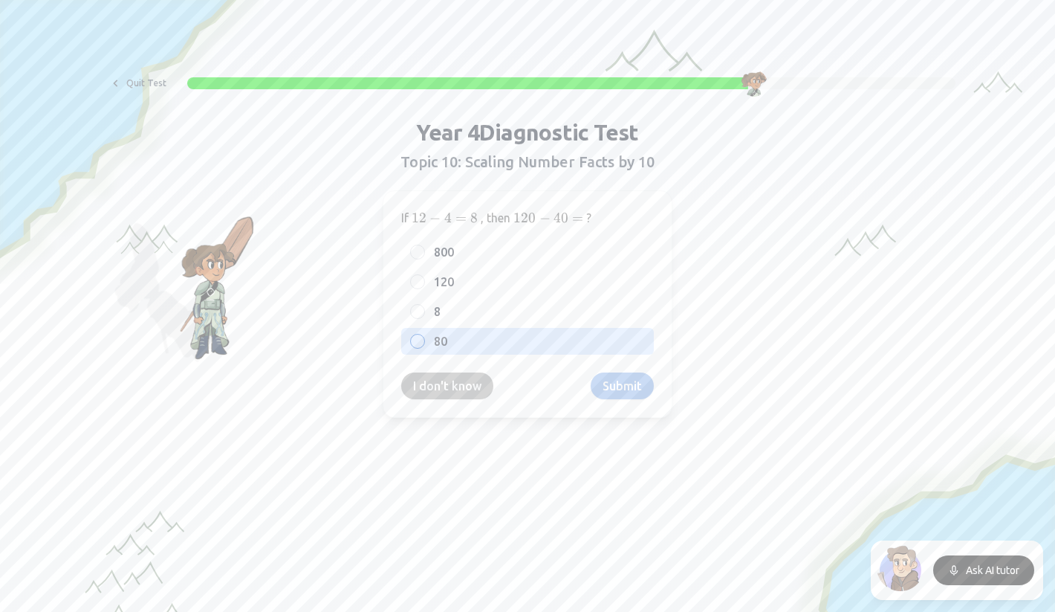
click at [424, 347] on div "80" at bounding box center [527, 341] width 253 height 27
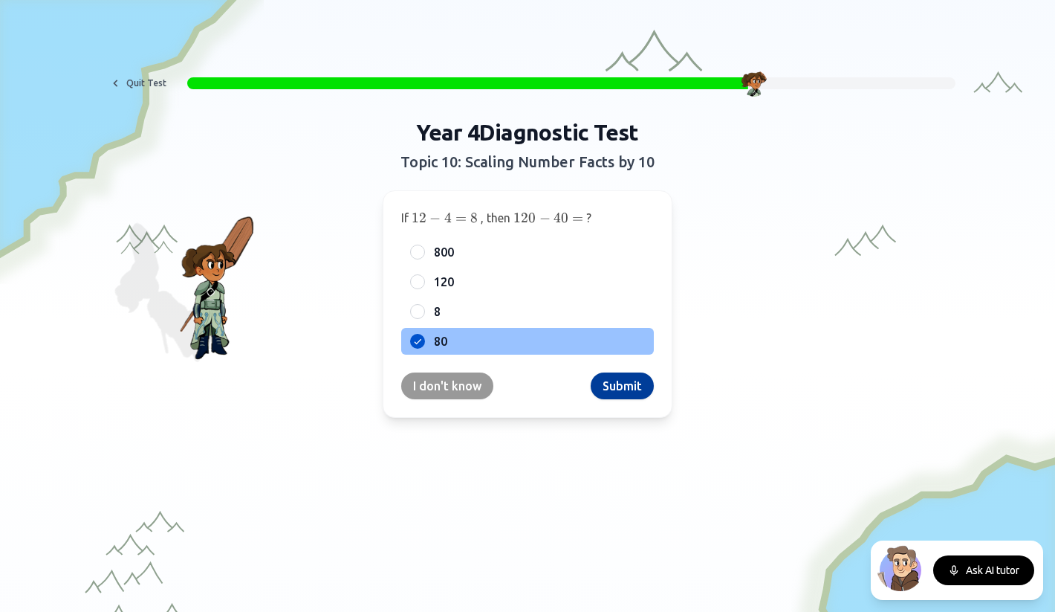
click at [617, 388] on button "Submit" at bounding box center [622, 385] width 63 height 27
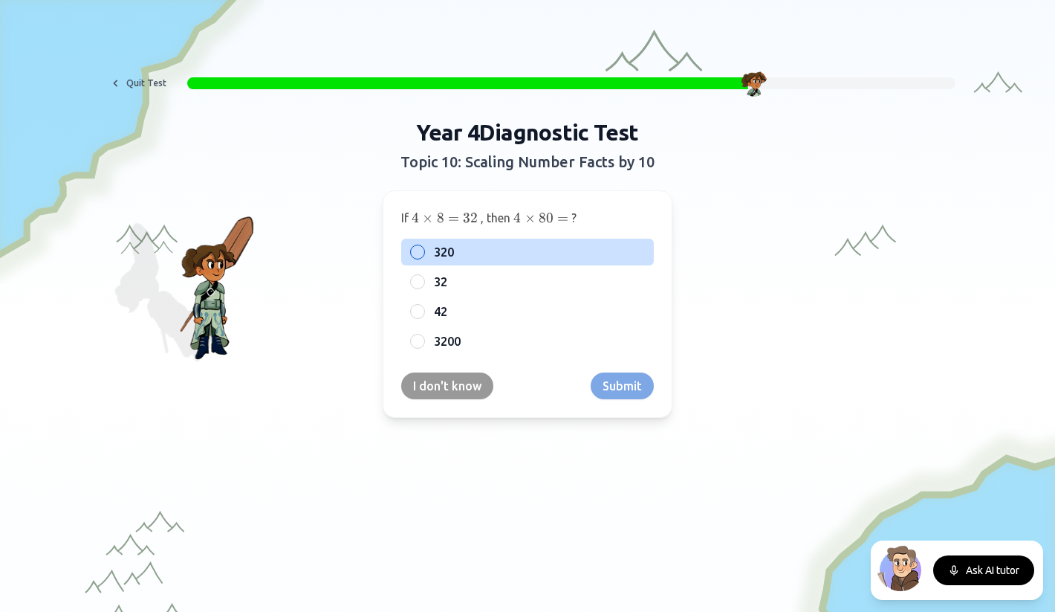
click at [450, 259] on span "320" at bounding box center [444, 252] width 20 height 18
click at [424, 258] on button "320" at bounding box center [418, 252] width 12 height 12
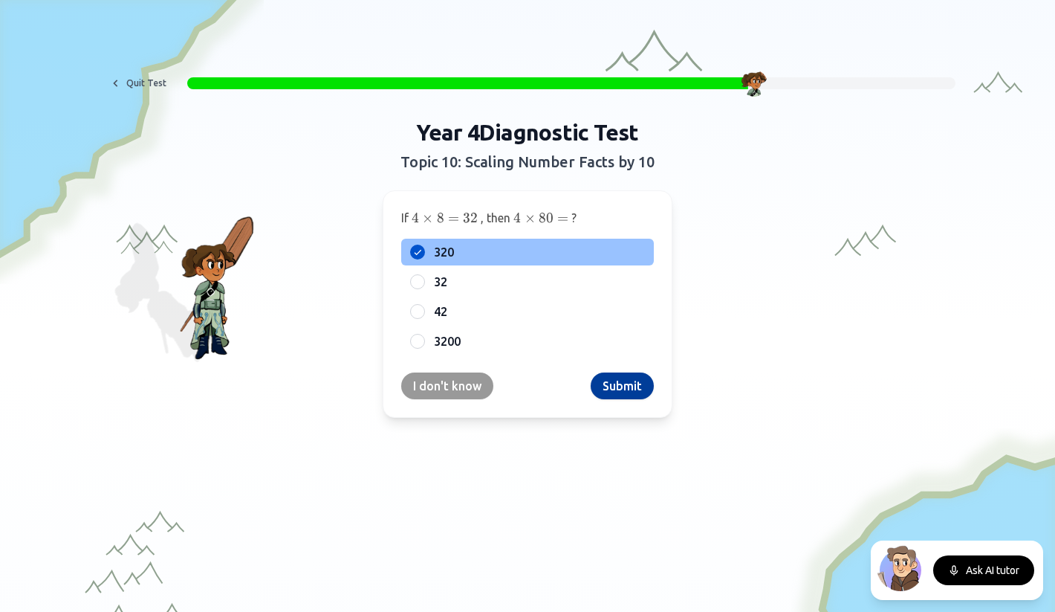
click at [621, 392] on button "Submit" at bounding box center [622, 385] width 63 height 27
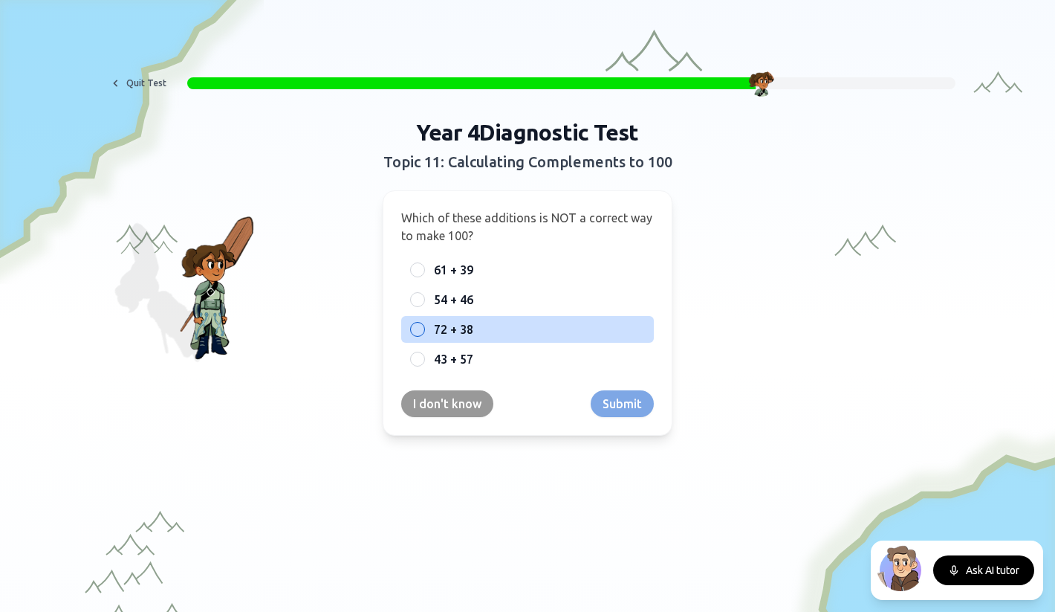
click at [455, 331] on span "72 + 38" at bounding box center [453, 329] width 39 height 18
click at [424, 331] on button "72 + 38" at bounding box center [418, 329] width 12 height 12
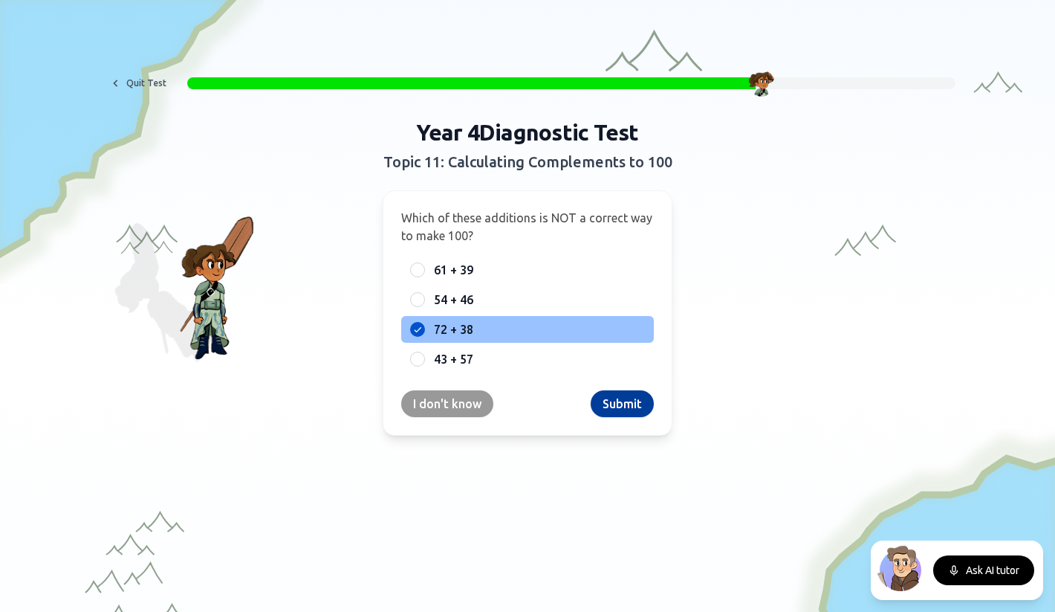
click at [614, 403] on button "Submit" at bounding box center [622, 403] width 63 height 27
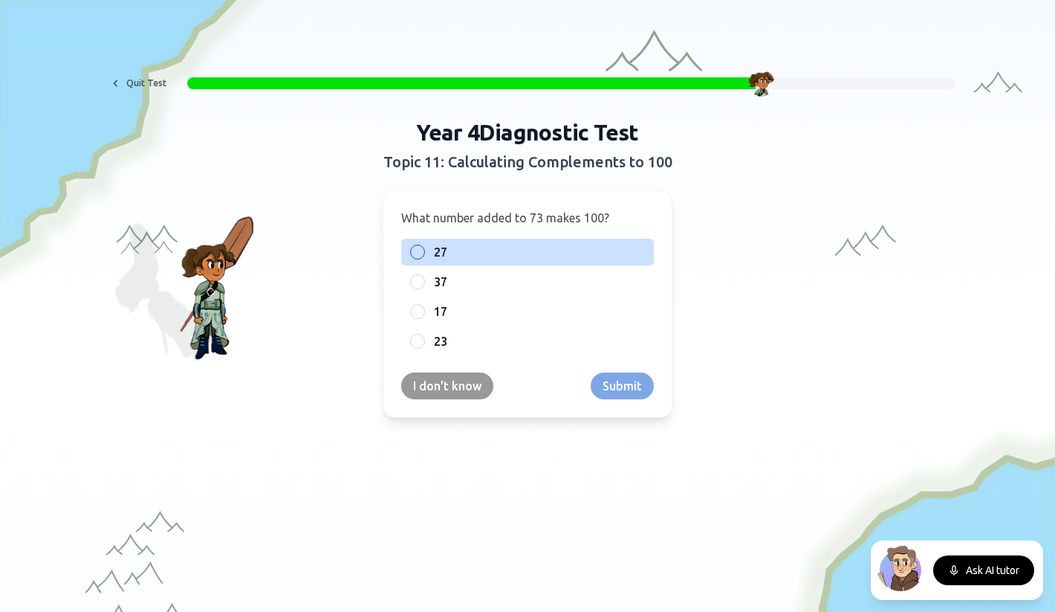
click at [455, 253] on label "27" at bounding box center [539, 252] width 211 height 18
click at [424, 253] on button "27" at bounding box center [418, 252] width 12 height 12
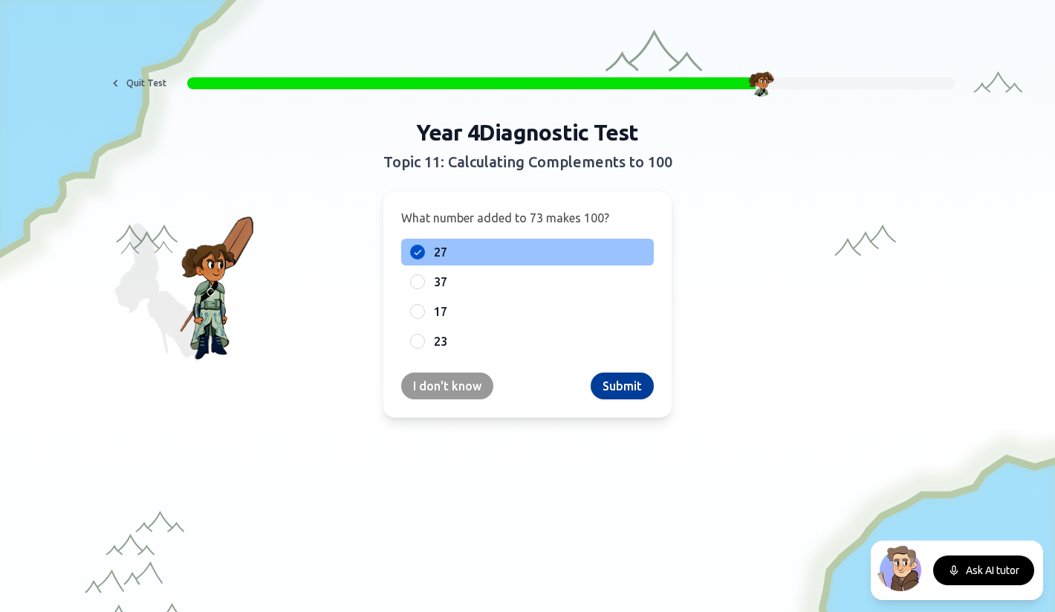
click at [616, 391] on button "Submit" at bounding box center [622, 385] width 63 height 27
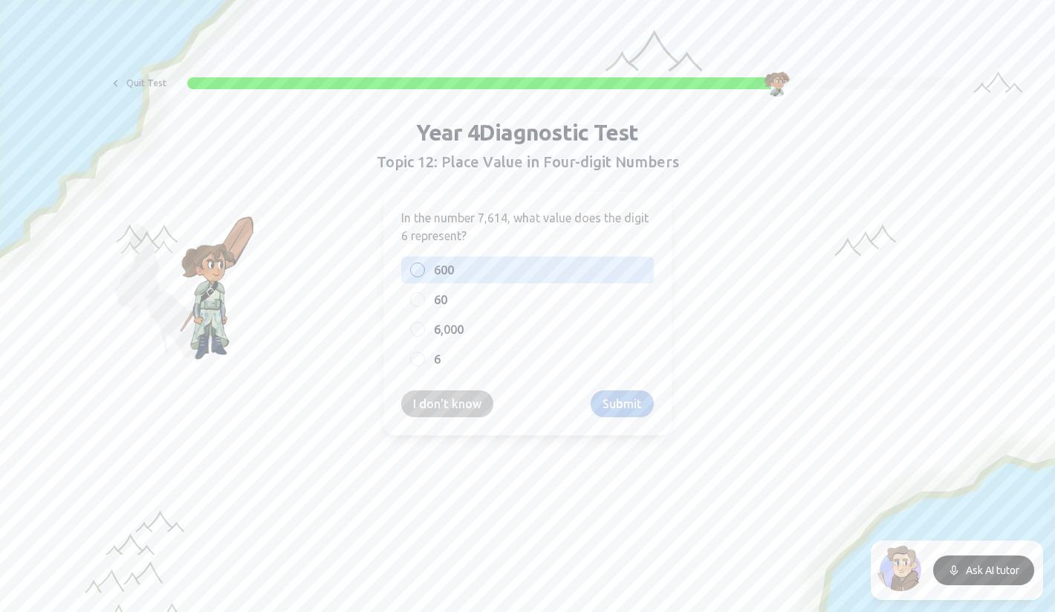
click at [478, 267] on label "600" at bounding box center [539, 270] width 211 height 18
click at [424, 267] on button "600" at bounding box center [418, 270] width 12 height 12
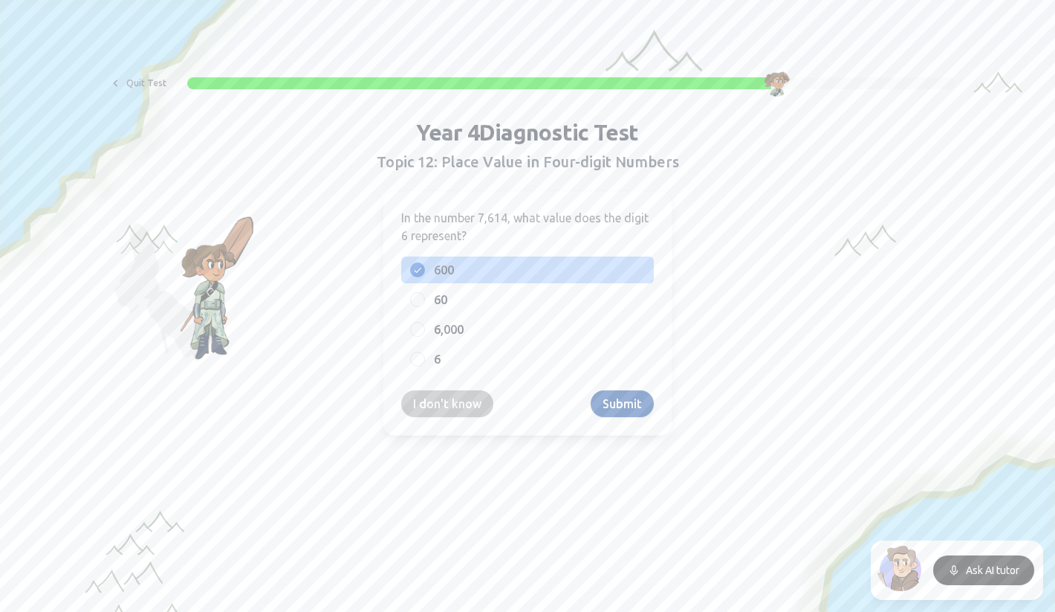
click at [611, 398] on button "Submit" at bounding box center [622, 403] width 63 height 27
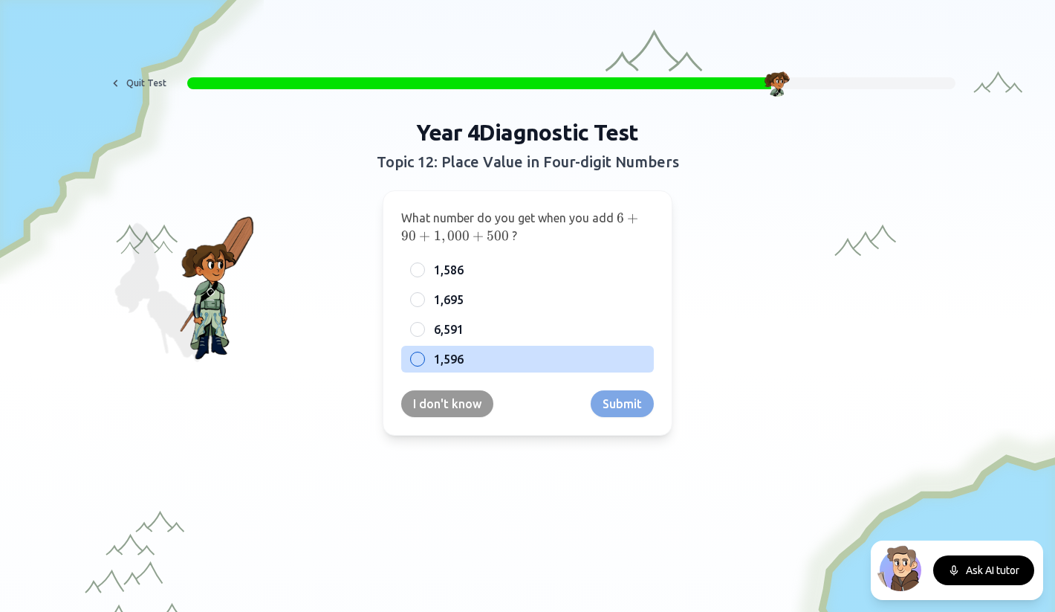
click at [455, 364] on span "1,596" at bounding box center [449, 359] width 30 height 18
click at [424, 364] on button "1,596" at bounding box center [418, 359] width 12 height 12
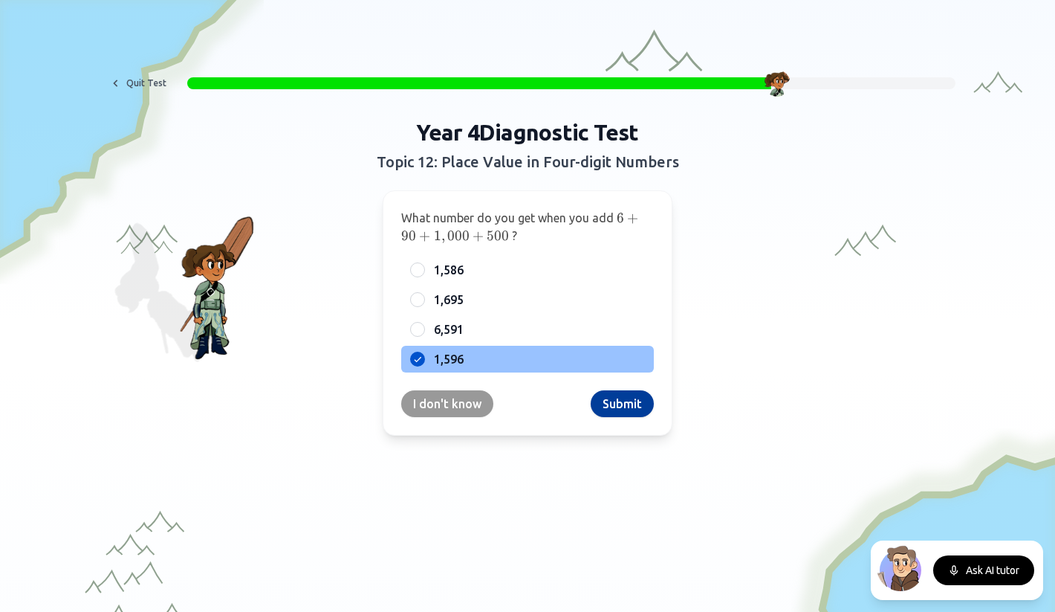
click at [626, 406] on button "Submit" at bounding box center [622, 403] width 63 height 27
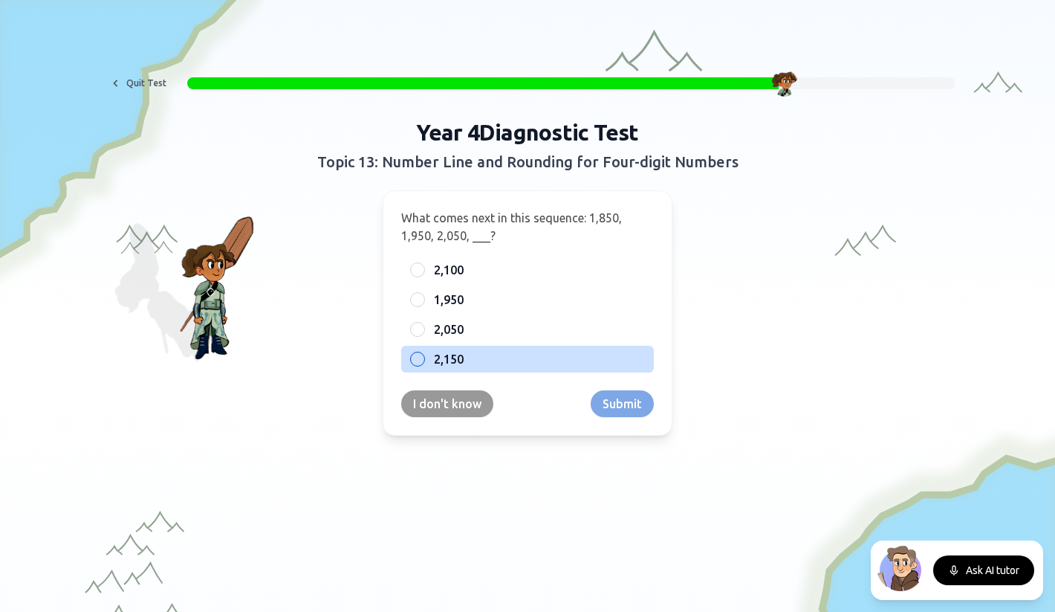
click at [461, 356] on span "2,150" at bounding box center [449, 359] width 30 height 18
click at [424, 356] on button "2,150" at bounding box center [418, 359] width 12 height 12
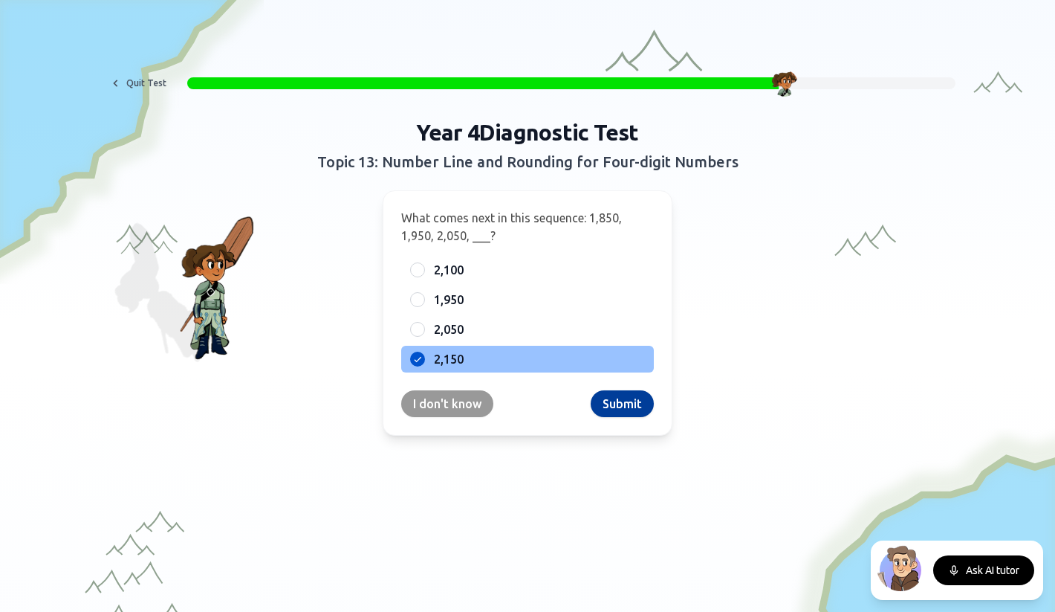
click at [625, 405] on button "Submit" at bounding box center [622, 403] width 63 height 27
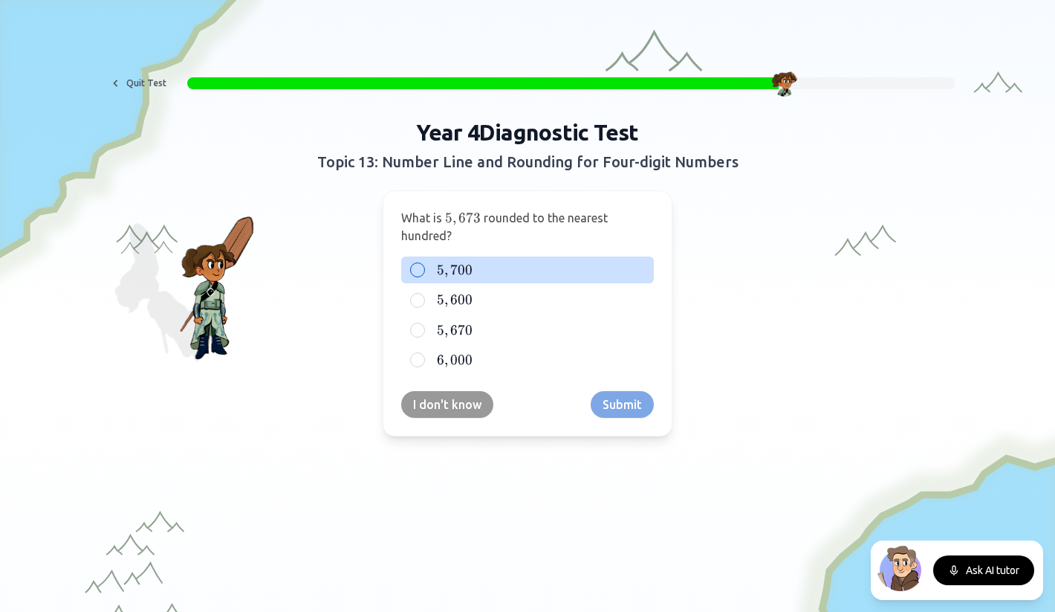
click at [479, 270] on label "5 , 700 5,700 5 , 700" at bounding box center [539, 270] width 211 height 18
click at [424, 270] on button "5 , 700 5,700 5 , 700" at bounding box center [418, 270] width 12 height 12
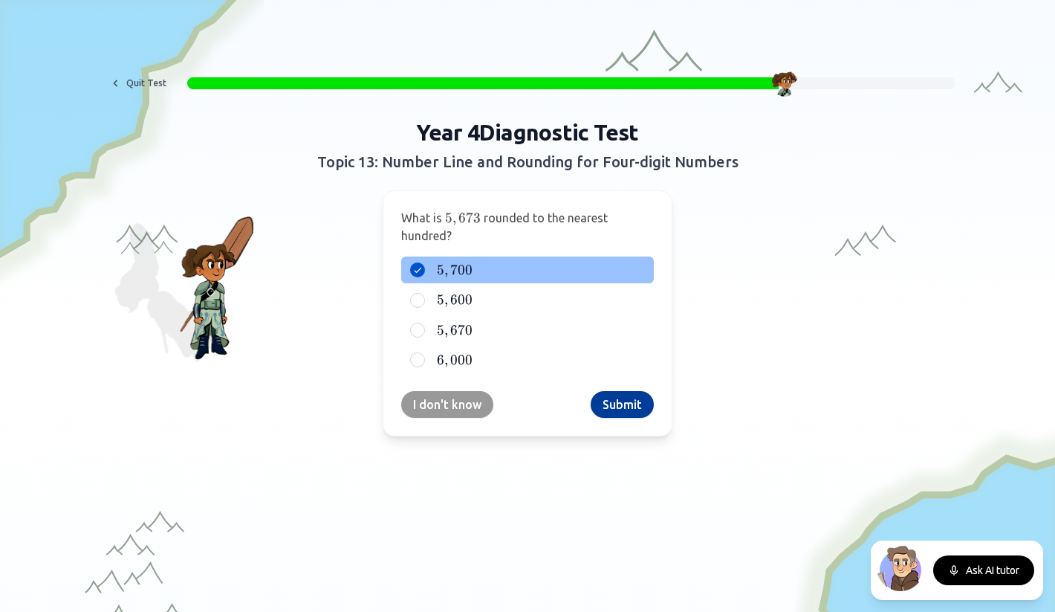
click at [617, 404] on button "Submit" at bounding box center [622, 404] width 63 height 27
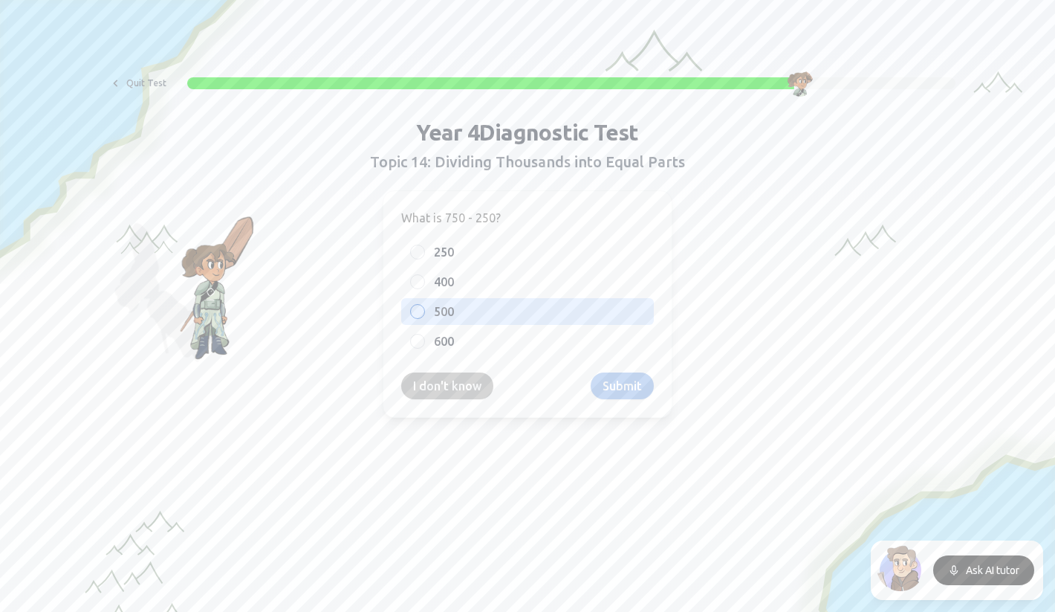
click at [471, 318] on label "500" at bounding box center [539, 311] width 211 height 18
click at [424, 317] on button "500" at bounding box center [418, 311] width 12 height 12
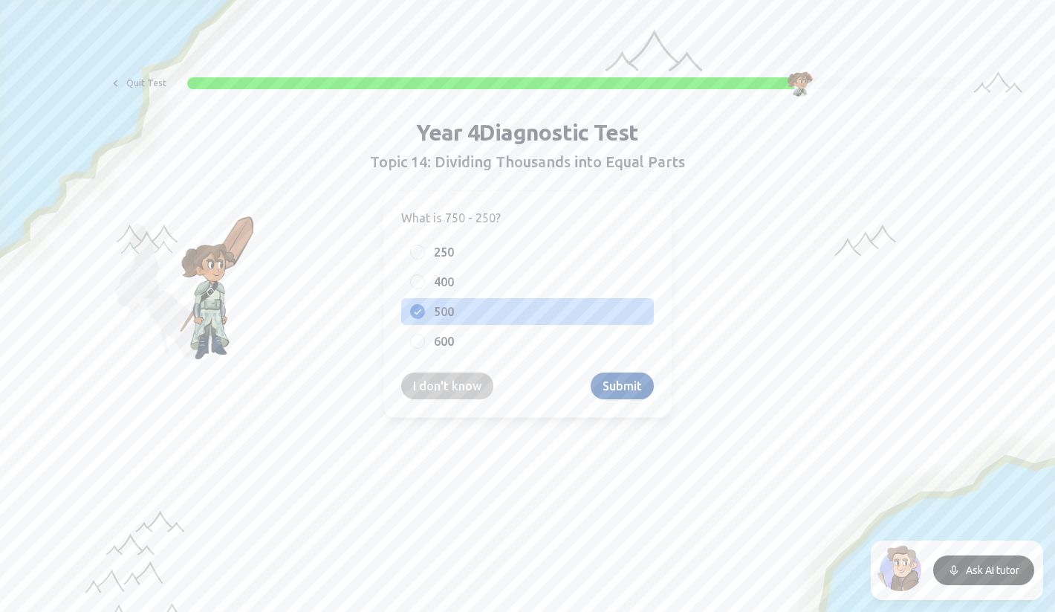
click at [614, 386] on button "Submit" at bounding box center [622, 385] width 63 height 27
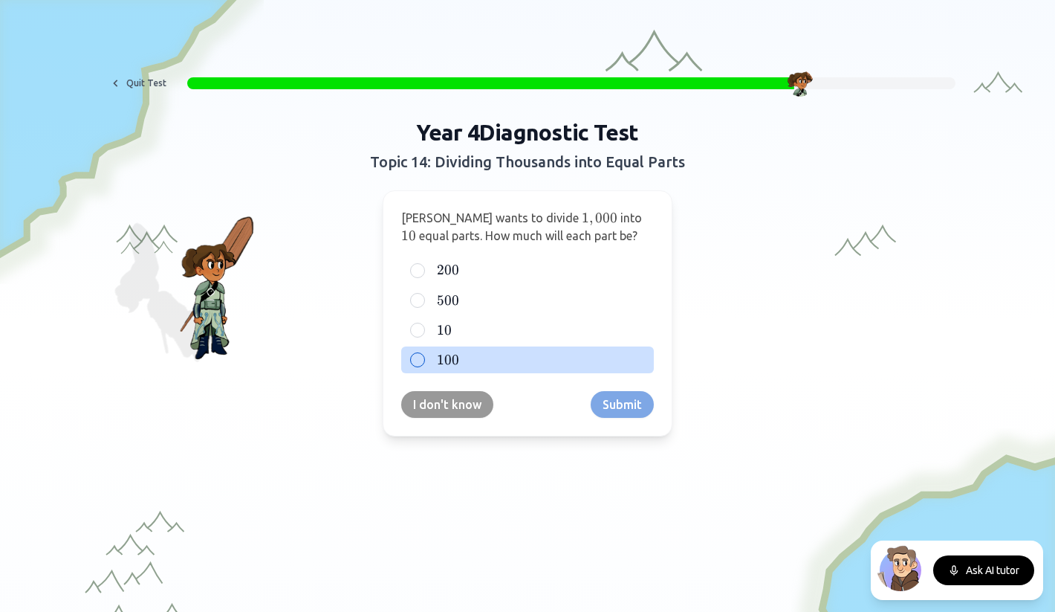
click at [471, 355] on label "100 100 100" at bounding box center [539, 360] width 211 height 18
click at [424, 355] on button "100 100 100" at bounding box center [418, 360] width 12 height 12
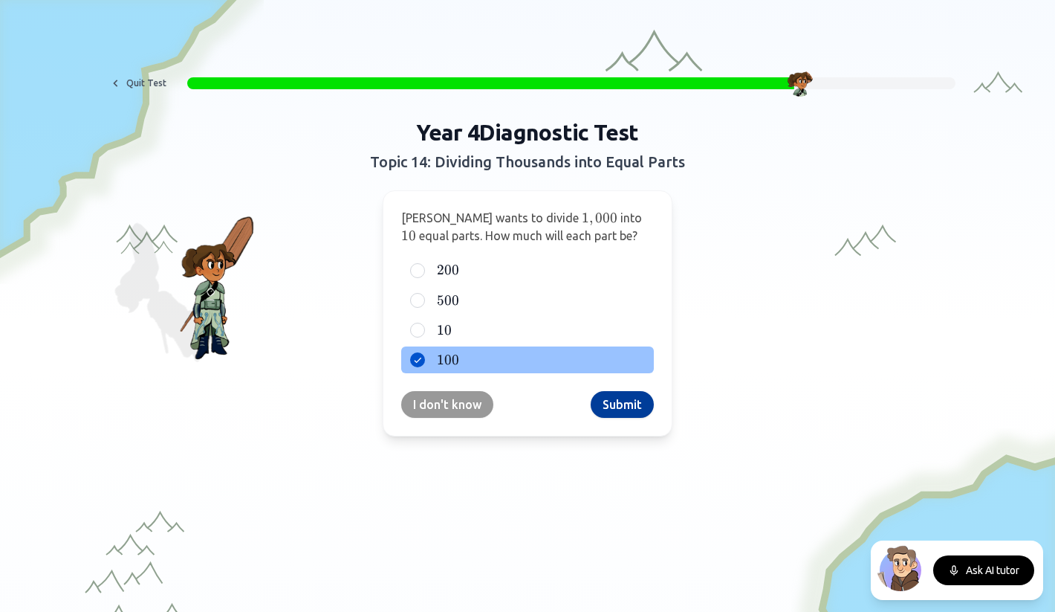
click at [638, 409] on button "Submit" at bounding box center [622, 404] width 63 height 27
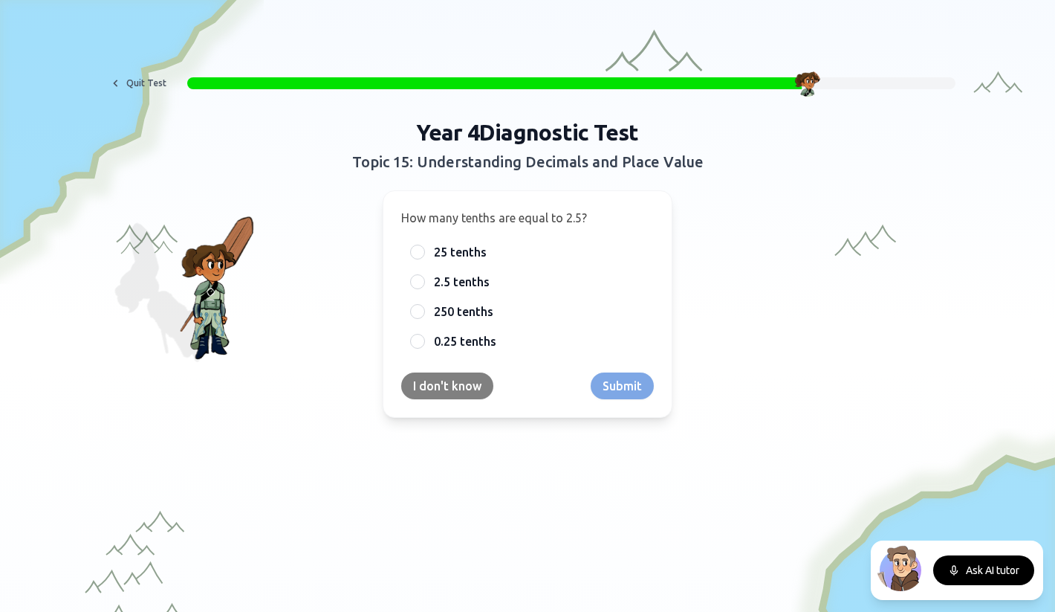
click at [467, 381] on button "I don't know" at bounding box center [447, 385] width 92 height 27
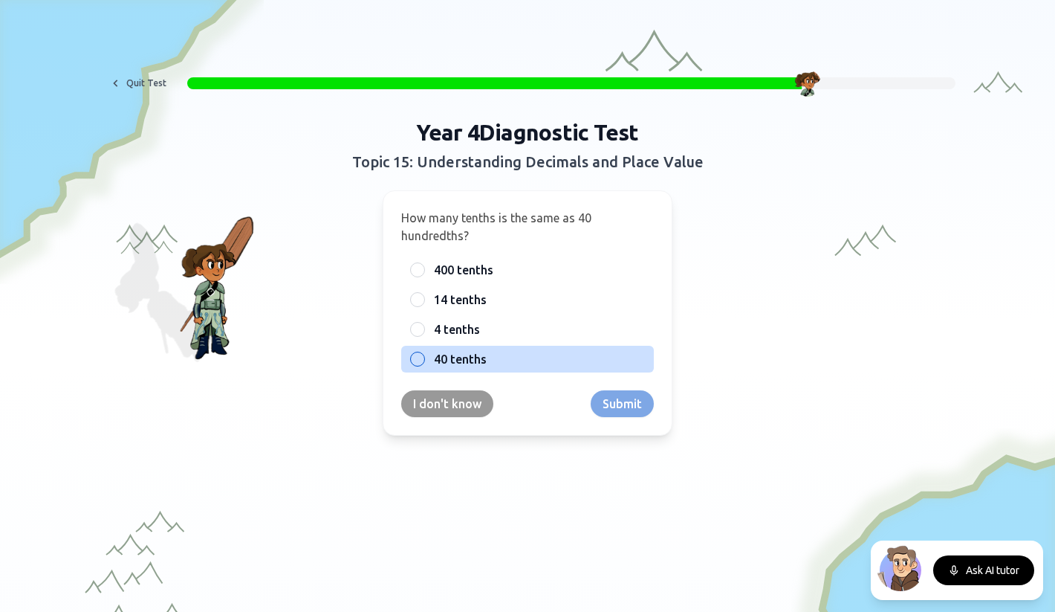
click at [415, 360] on div at bounding box center [417, 358] width 15 height 15
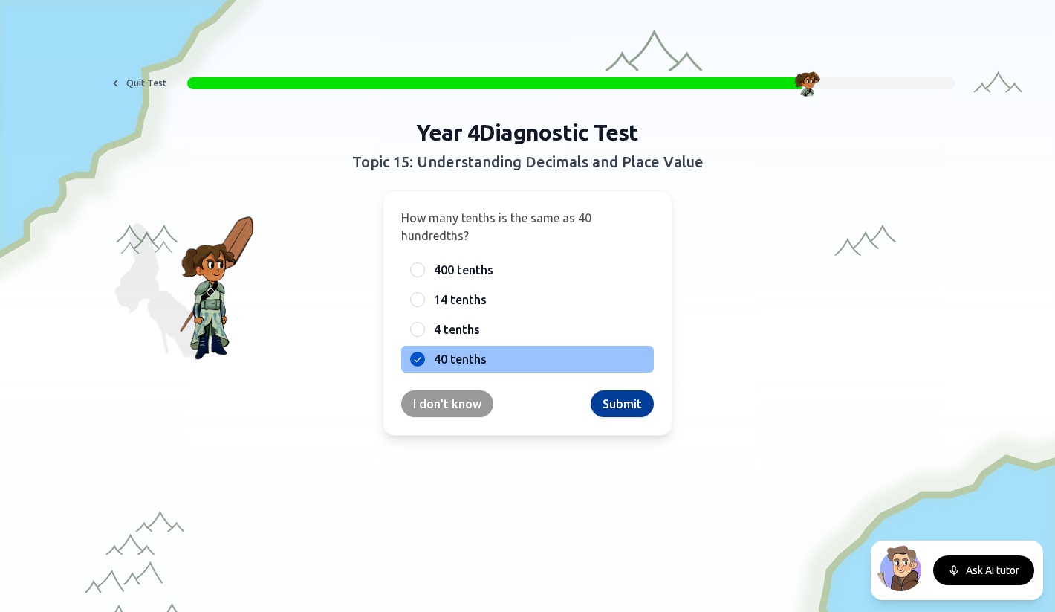
click at [609, 406] on button "Submit" at bounding box center [622, 403] width 63 height 27
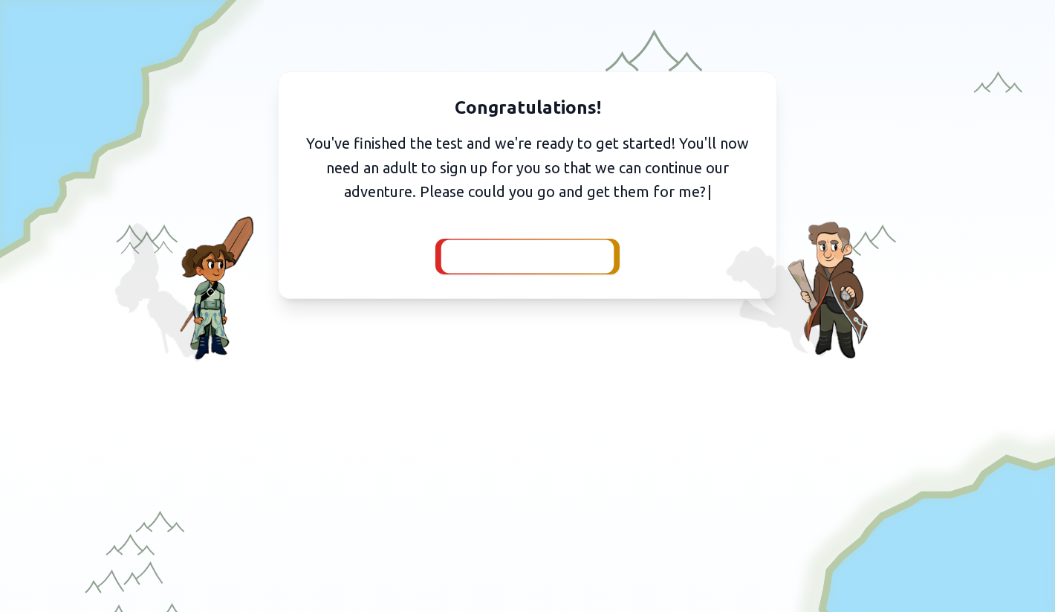
click at [492, 259] on span "I've got them with me" at bounding box center [527, 256] width 137 height 21
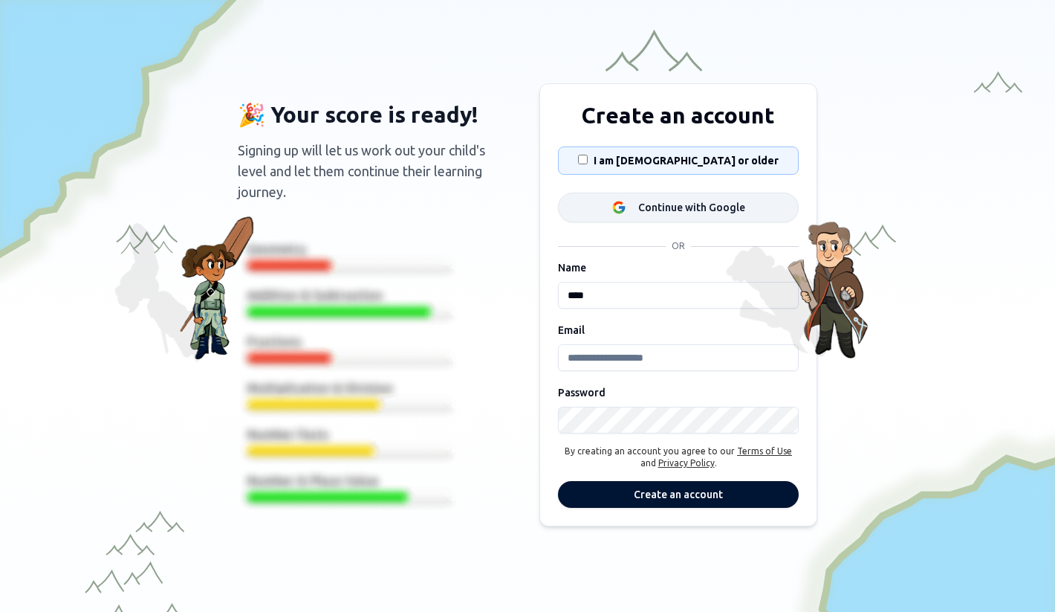
click at [624, 208] on icon at bounding box center [622, 209] width 6 height 6
